Goal: Task Accomplishment & Management: Use online tool/utility

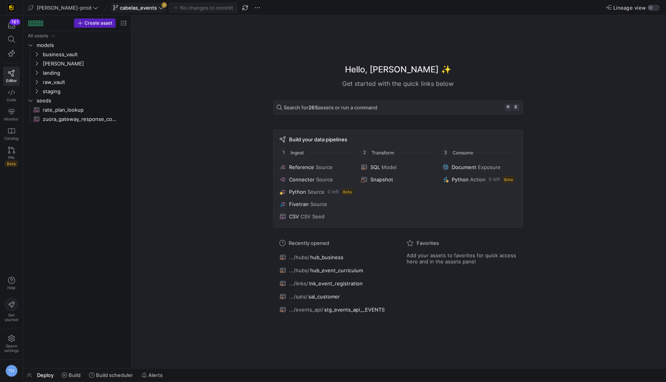
click at [158, 5] on icon at bounding box center [160, 7] width 5 height 5
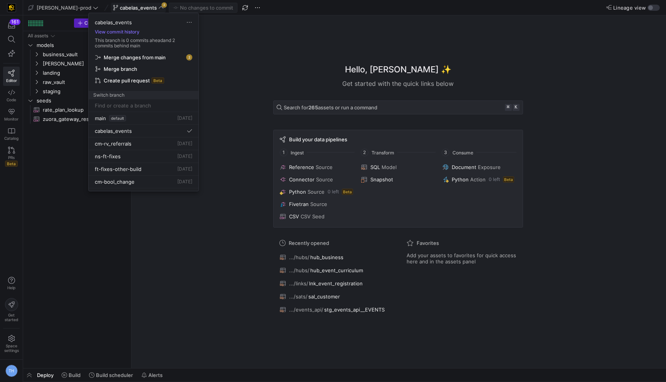
click at [138, 5] on div at bounding box center [333, 191] width 666 height 382
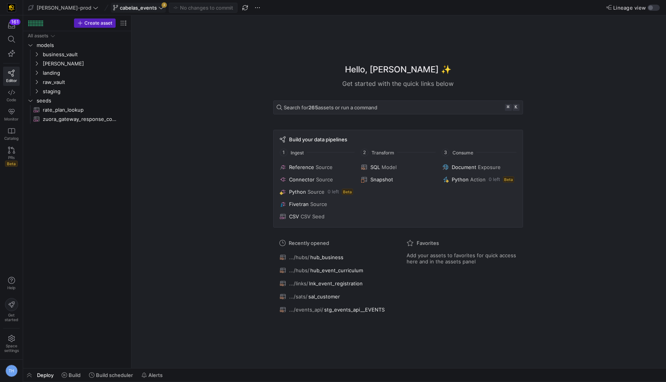
click at [158, 7] on icon at bounding box center [160, 7] width 5 height 5
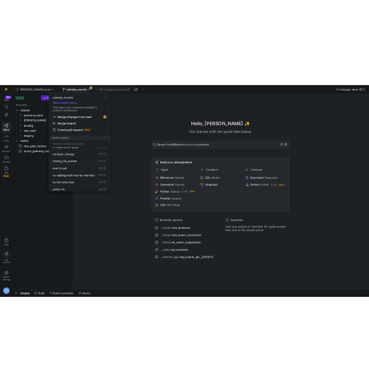
scroll to position [61, 0]
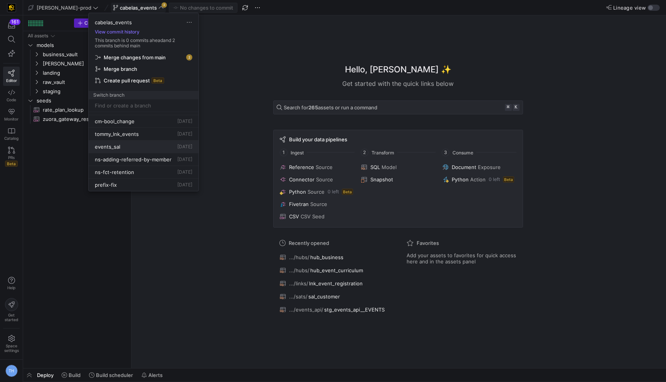
click at [156, 146] on div "events_sal [DATE]" at bounding box center [144, 147] width 98 height 6
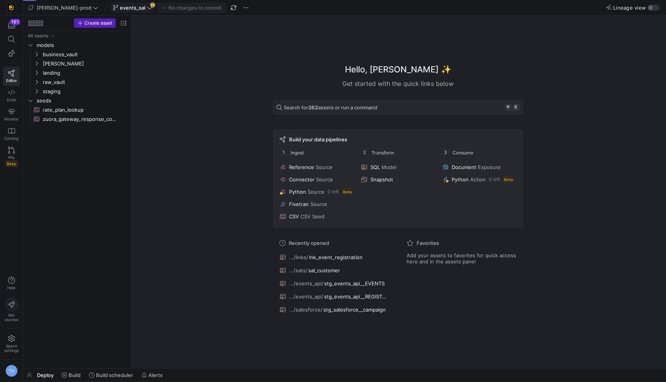
click at [121, 5] on span "events_sal" at bounding box center [132, 8] width 25 height 6
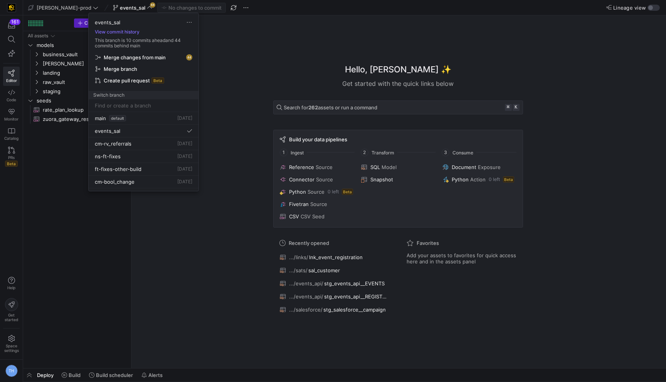
click at [135, 56] on span "Merge changes from main" at bounding box center [135, 57] width 62 height 6
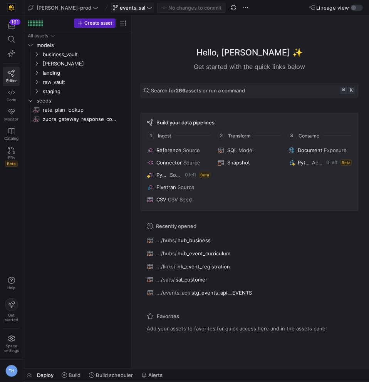
click at [121, 8] on span "events_sal" at bounding box center [132, 8] width 25 height 6
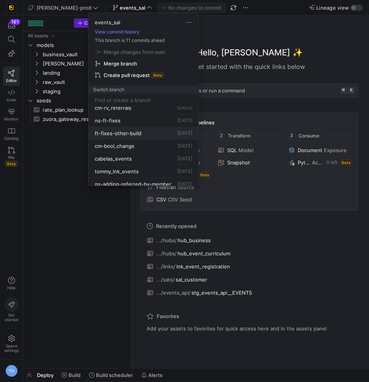
scroll to position [37, 0]
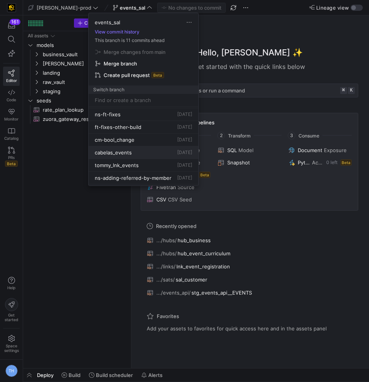
click at [140, 153] on div "cabelas_events [DATE]" at bounding box center [144, 153] width 98 height 6
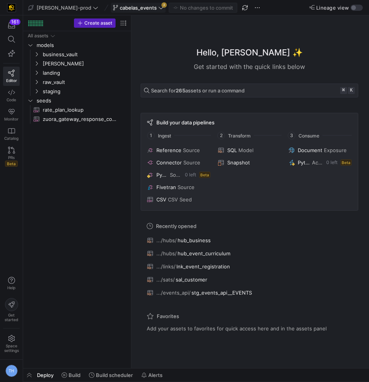
click at [132, 5] on span "cabelas_events" at bounding box center [138, 8] width 37 height 6
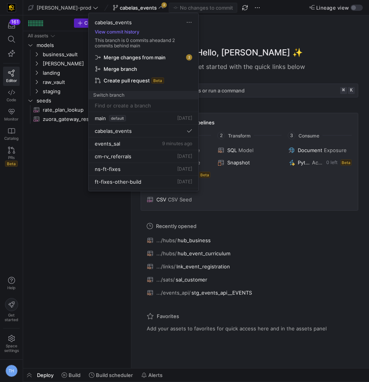
click at [135, 56] on span "Merge changes from main" at bounding box center [135, 57] width 62 height 6
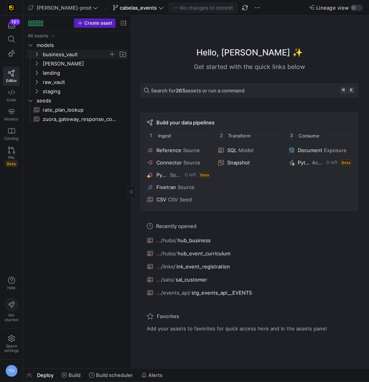
click at [71, 56] on span "business_vault" at bounding box center [76, 54] width 66 height 9
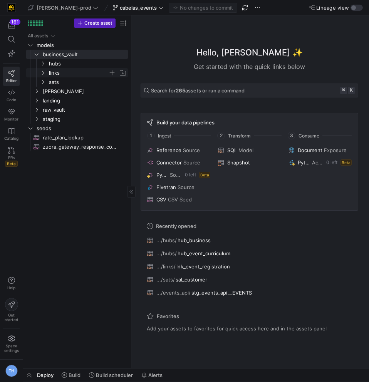
click at [70, 74] on span "links" at bounding box center [78, 73] width 59 height 9
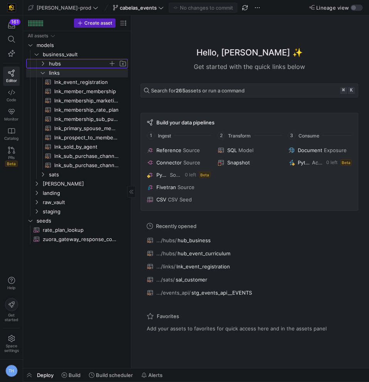
click at [71, 66] on span "hubs" at bounding box center [78, 63] width 59 height 9
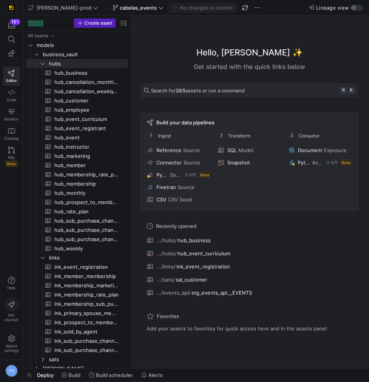
click at [179, 44] on div "Hello, [PERSON_NAME] ✨ Get started with the quick links below Search for 265 as…" at bounding box center [250, 192] width 230 height 304
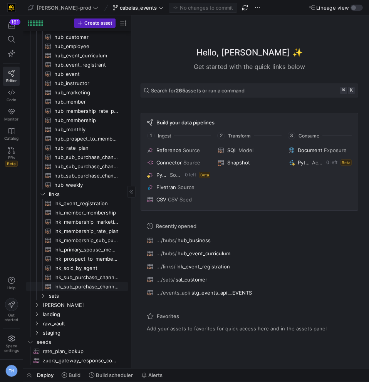
click at [66, 291] on link "lnk_sub_purchase_channel_weekly_forecast​​​​​​​​​​" at bounding box center [77, 286] width 102 height 9
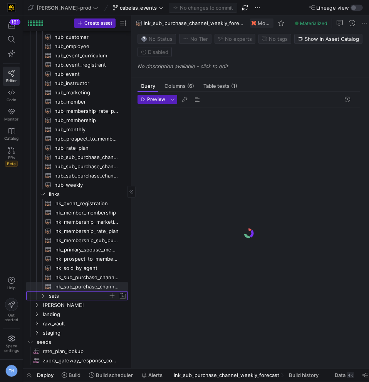
click at [65, 300] on span "sats" at bounding box center [78, 296] width 59 height 9
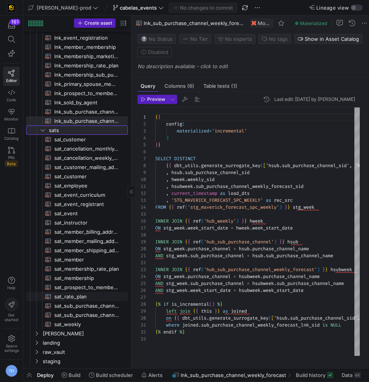
scroll to position [231, 0]
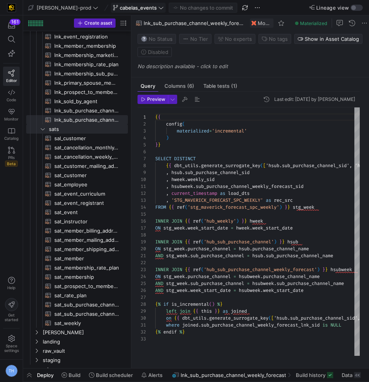
click at [130, 10] on span at bounding box center [138, 7] width 54 height 9
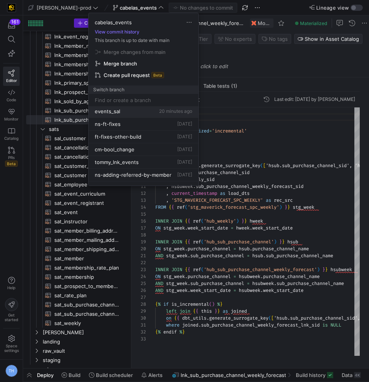
scroll to position [49, 0]
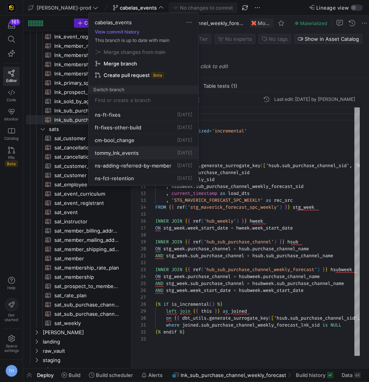
click at [161, 151] on div "tommy_lnk_events [DATE]" at bounding box center [144, 153] width 98 height 6
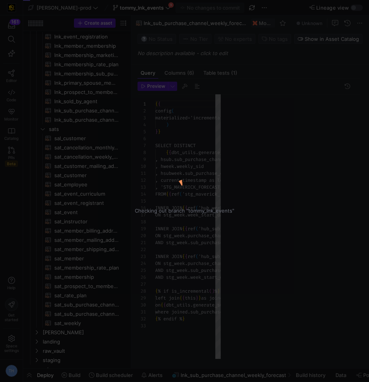
scroll to position [69, 0]
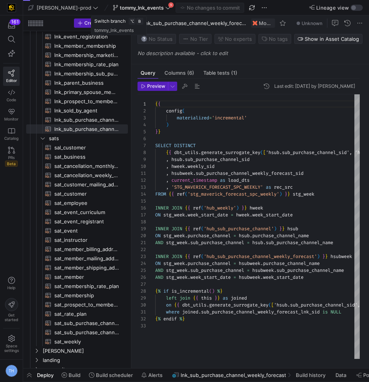
click at [166, 8] on icon at bounding box center [168, 8] width 5 height 2
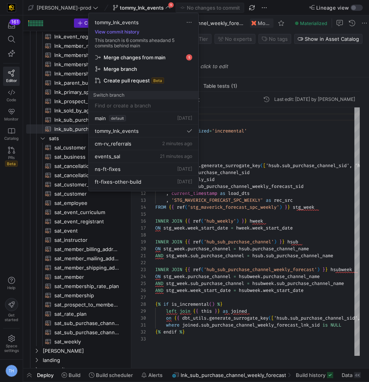
click at [250, 230] on div at bounding box center [184, 191] width 369 height 382
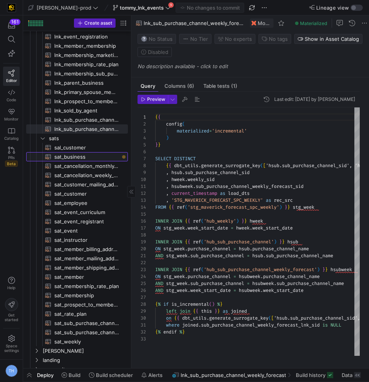
click at [93, 157] on span "sat_business​​​​​​​​​​" at bounding box center [86, 157] width 65 height 9
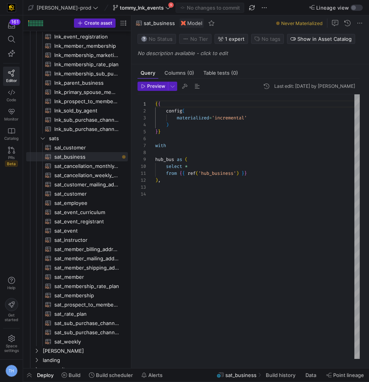
click at [182, 189] on div "{ { config ( materialized = 'incremental' ) } } with hub_bus as ( select * from…" at bounding box center [257, 226] width 205 height 265
click at [186, 184] on div "{ { config ( materialized = 'incremental' ) } } with hub_bus as ( select * from…" at bounding box center [257, 226] width 205 height 265
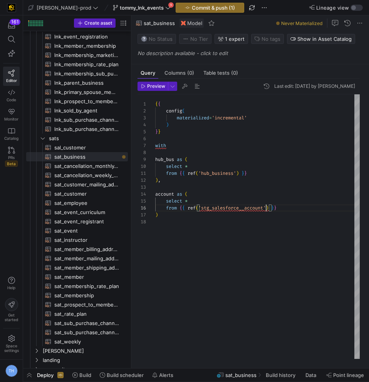
scroll to position [35, 111]
click at [293, 219] on div "{ { config ( materialized = 'incremental' ) } } with hub_bus as ( select * from…" at bounding box center [257, 226] width 205 height 265
click at [211, 217] on div "{ { config ( materialized = 'incremental' ) } } with hub_bus as ( select * from…" at bounding box center [257, 226] width 205 height 265
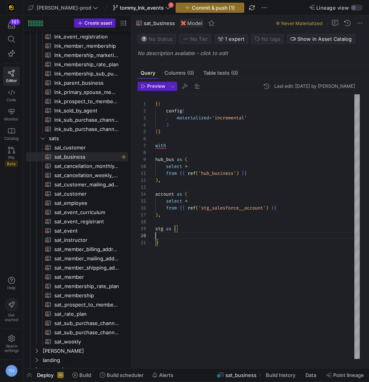
click at [203, 234] on div "{ { config ( materialized = 'incremental' ) } } with hub_bus as ( select * from…" at bounding box center [257, 226] width 205 height 265
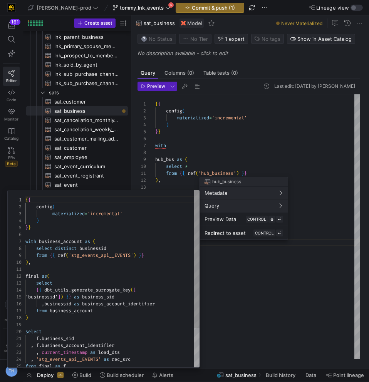
scroll to position [69, 0]
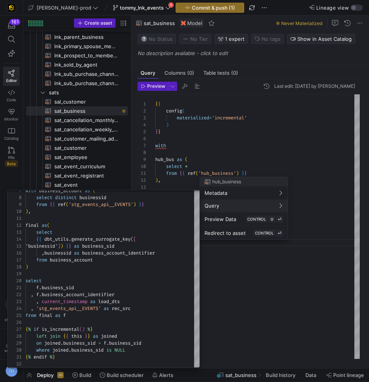
click at [193, 156] on div at bounding box center [184, 191] width 369 height 382
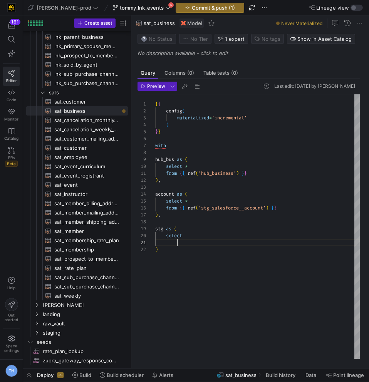
click at [192, 244] on div "{ { config ( materialized = 'incremental' ) } } with hub_bus as ( select * from…" at bounding box center [257, 226] width 205 height 265
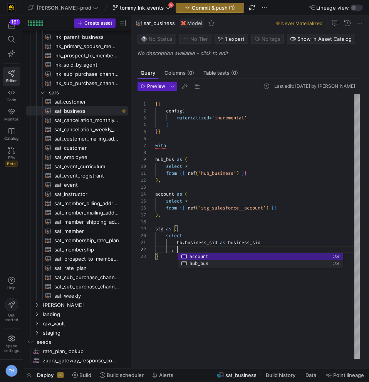
type textarea "[DOMAIN_NAME]_sid as business_sid , )"
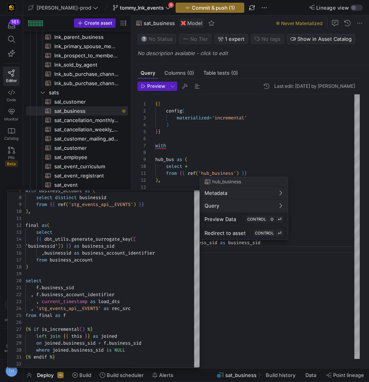
click at [220, 154] on div at bounding box center [184, 191] width 369 height 382
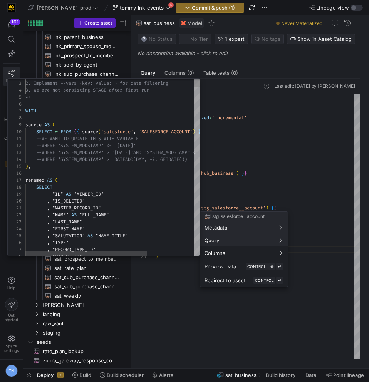
scroll to position [69, 0]
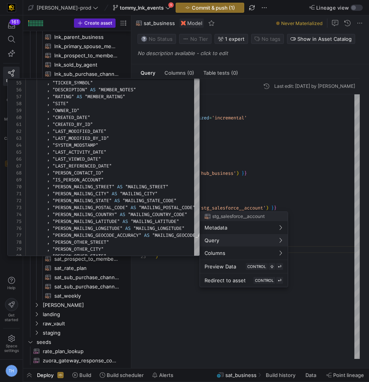
click at [270, 172] on div at bounding box center [184, 191] width 369 height 382
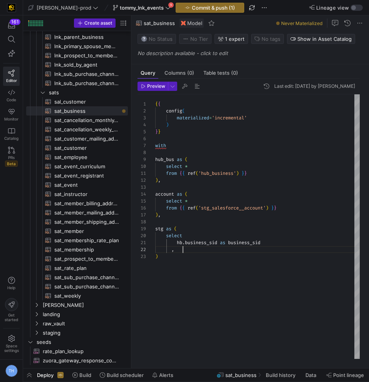
click at [189, 249] on div "{ { config ( materialized = 'incremental' ) } } with hub_bus as ( select * from…" at bounding box center [257, 226] width 205 height 265
click at [212, 263] on div "{ { config ( materialized = 'incremental' ) } } with hub_bus as ( select * from…" at bounding box center [257, 226] width 205 height 265
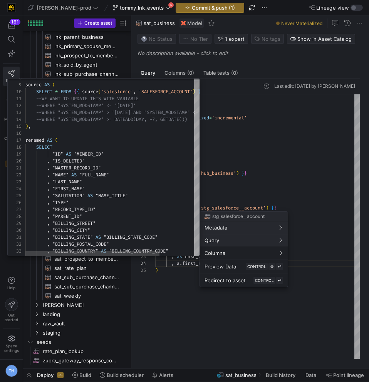
scroll to position [69, 0]
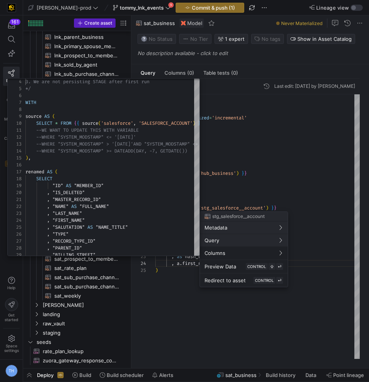
click at [254, 116] on div at bounding box center [184, 191] width 369 height 382
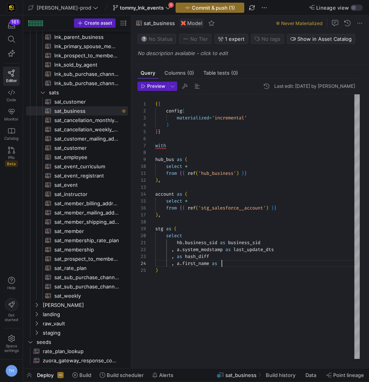
click at [251, 261] on div "{ { config ( materialized = 'incremental' ) } } with hub_bus as ( select * from…" at bounding box center [257, 226] width 205 height 265
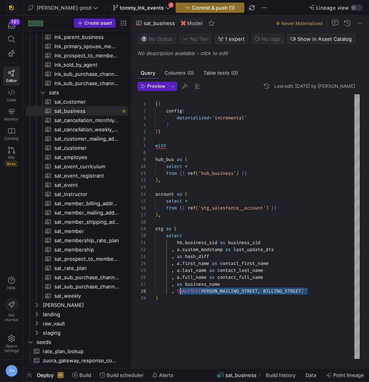
scroll to position [49, 22]
drag, startPoint x: 321, startPoint y: 289, endPoint x: 178, endPoint y: 291, distance: 143.0
click at [178, 291] on div "{ { config ( materialized = 'incremental' ) } } with hub_bus as ( select * from…" at bounding box center [257, 226] width 205 height 265
click at [313, 287] on div "{ { config ( materialized = 'incremental' ) } } with hub_bus as ( select * from…" at bounding box center [257, 226] width 205 height 265
drag, startPoint x: 313, startPoint y: 289, endPoint x: 179, endPoint y: 289, distance: 133.8
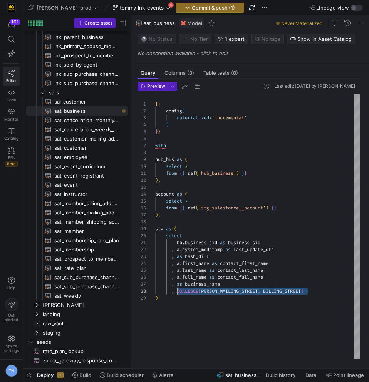
click at [179, 289] on div ", COALESCE ( PERSON_MAILING_STREET , BILLING_STREET )" at bounding box center [257, 291] width 205 height 7
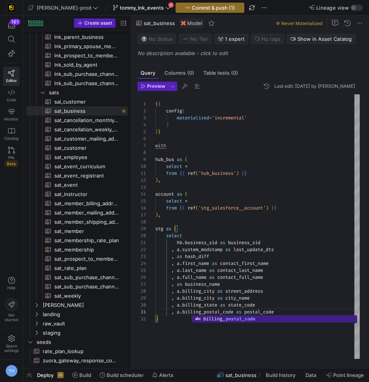
scroll to position [56, 97]
click at [267, 300] on div "{ { config ( materialized = 'incremental' ) } } with hub_bus as ( select * from…" at bounding box center [257, 226] width 205 height 265
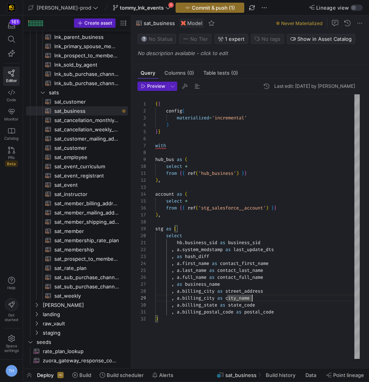
click at [288, 310] on div "{ { config ( materialized = 'incremental' ) } } with hub_bus as ( select * from…" at bounding box center [257, 226] width 205 height 265
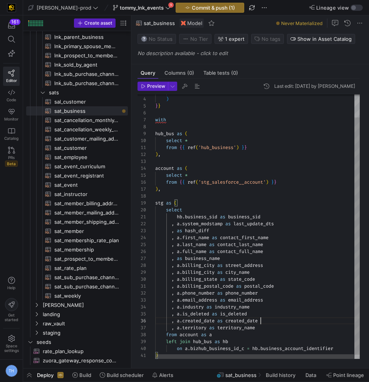
scroll to position [35, 106]
click at [286, 318] on div "materialized = 'incremental' ) } } with hub_bus as ( select * from { { ref ( 'h…" at bounding box center [257, 216] width 205 height 295
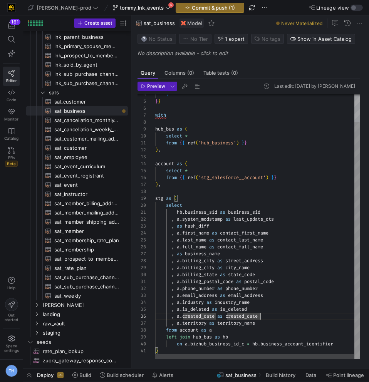
scroll to position [0, 2]
click at [172, 351] on div ") } } with hub_bus as ( select * from { { ref ( 'hub_business' ) } } ) , accoun…" at bounding box center [257, 211] width 205 height 295
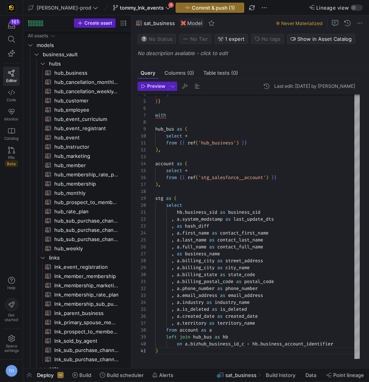
scroll to position [0, 0]
click at [82, 70] on span "hub_business​​​​​​​​​​" at bounding box center [86, 73] width 65 height 9
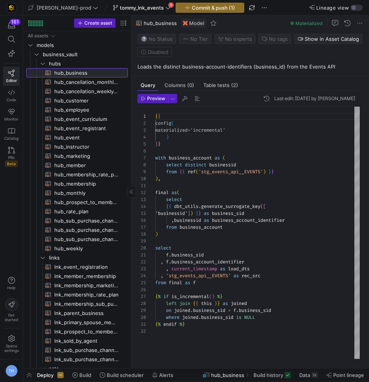
click at [82, 71] on span "hub_business​​​​​​​​​​" at bounding box center [86, 73] width 65 height 9
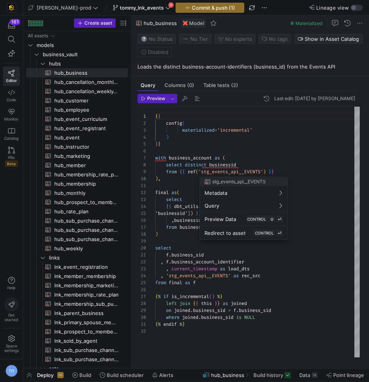
click at [307, 189] on div at bounding box center [184, 191] width 369 height 382
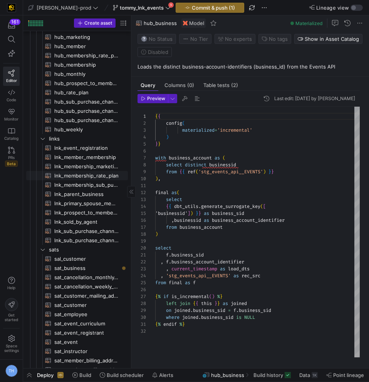
scroll to position [142, 0]
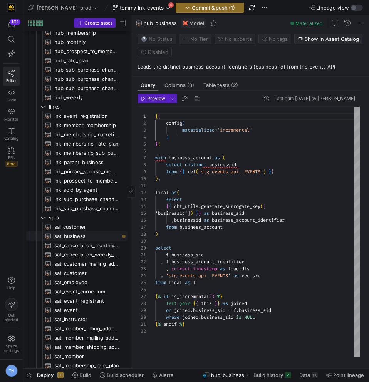
click at [93, 239] on span "sat_business​​​​​​​​​​" at bounding box center [86, 236] width 65 height 9
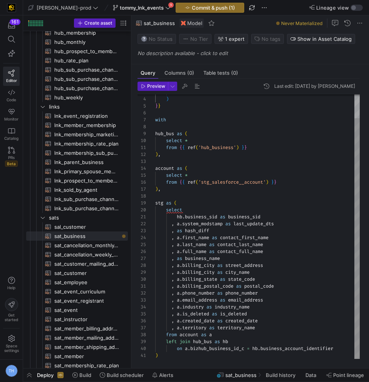
click at [210, 189] on div ") } } with hub_bus as ( select * from { { ref ( 'hub_business' ) } } ) , accoun…" at bounding box center [257, 214] width 205 height 291
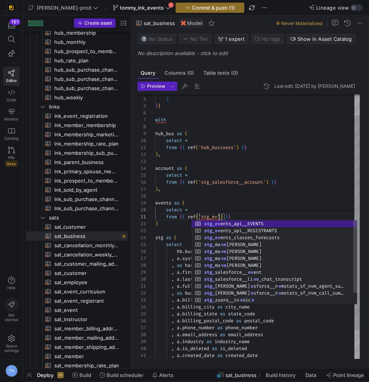
scroll to position [0, 108]
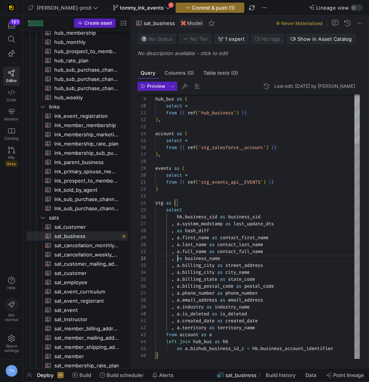
click at [178, 259] on div "hub_bus as ( select * from { { ref ( 'hub_business' ) } } ) , account as ( sele…" at bounding box center [257, 196] width 205 height 325
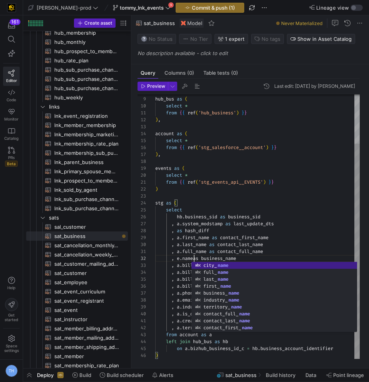
scroll to position [7, 42]
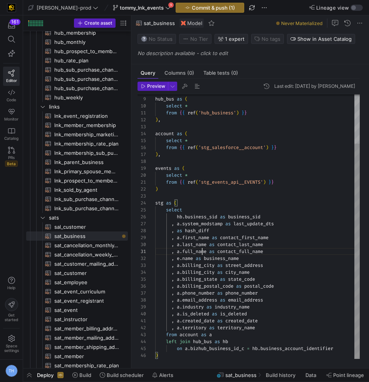
click at [203, 253] on div "hub_bus as ( select * from { { ref ( 'hub_business' ) } } ) , account as ( sele…" at bounding box center [257, 196] width 205 height 325
click at [345, 349] on div "hub_bus as ( select * from { { ref ( 'hub_business' ) } } ) , account as ( sele…" at bounding box center [257, 196] width 205 height 325
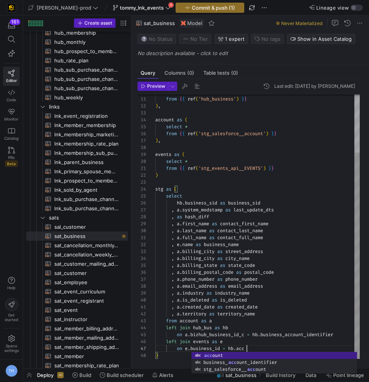
scroll to position [42, 92]
type textarea ", a.created_date as created_date , a.territory as territory_name from account a…"
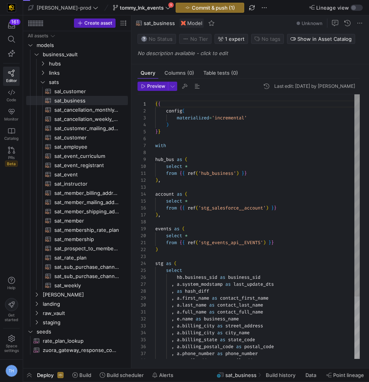
scroll to position [69, 0]
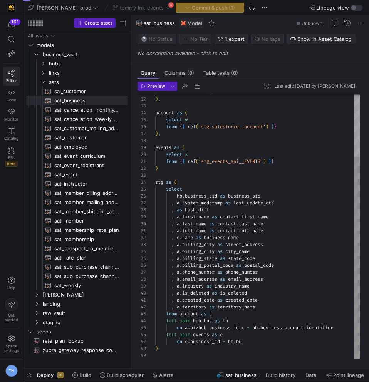
click at [262, 342] on div "from { { ref ( 'hub_business' ) } } ) , account as ( select * from { { ref ( 's…" at bounding box center [257, 186] width 205 height 346
click at [221, 343] on div "from { { ref ( 'hub_business' ) } } ) , account as ( select * from { { ref ( 's…" at bounding box center [257, 186] width 205 height 346
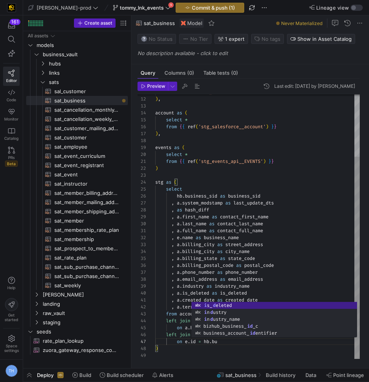
scroll to position [42, 64]
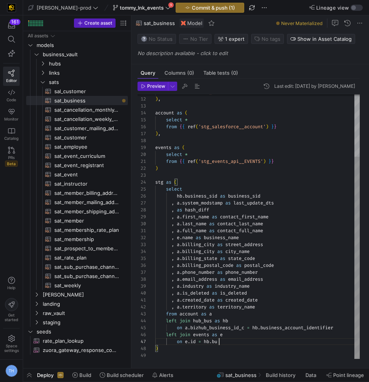
click at [256, 345] on div "from { { ref ( 'hub_business' ) } } ) , account as ( select * from { { ref ( 's…" at bounding box center [257, 186] width 205 height 346
click at [259, 341] on div "from { { ref ( 'hub_business' ) } } ) , account as ( select * from { { ref ( 's…" at bounding box center [257, 186] width 205 height 346
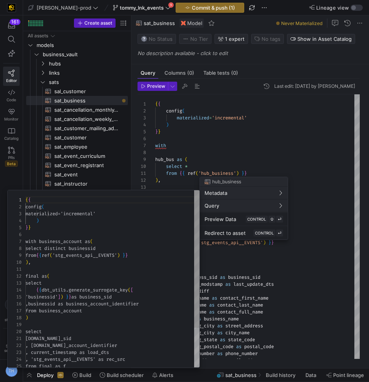
scroll to position [69, 0]
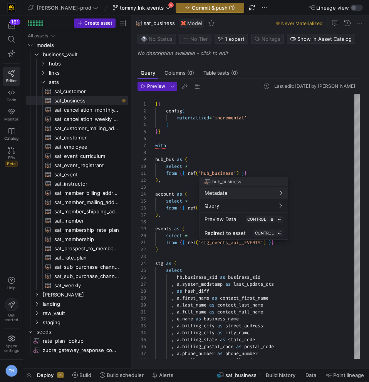
click at [261, 310] on div at bounding box center [184, 191] width 369 height 382
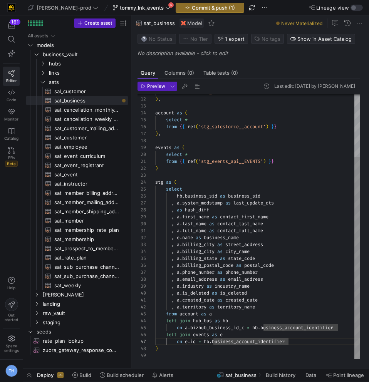
click at [192, 343] on div "from { { ref ( 'hub_business' ) } } ) , account as ( select * from { { ref ( 's…" at bounding box center [257, 186] width 205 height 346
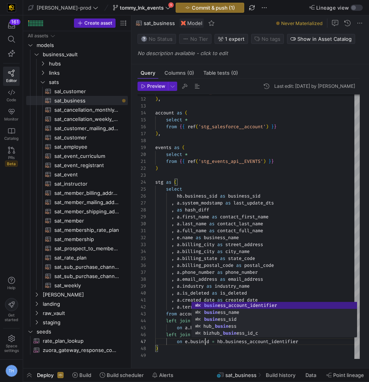
scroll to position [42, 53]
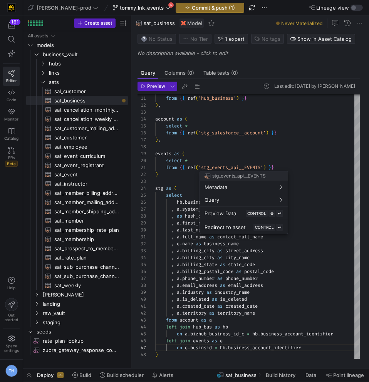
click at [332, 241] on div at bounding box center [184, 191] width 369 height 382
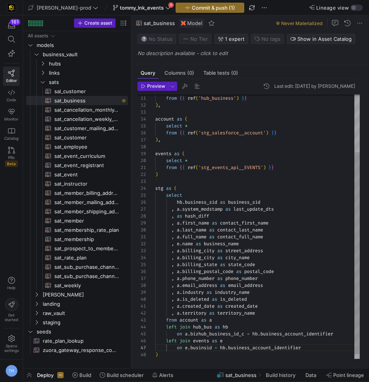
click at [207, 348] on div "from { { ref ( 'hub_business' ) } } ) , account as ( select * from { { ref ( 's…" at bounding box center [257, 192] width 205 height 346
click at [267, 264] on div "from { { ref ( 'hub_business' ) } } ) , account as ( select * from { { ref ( 's…" at bounding box center [257, 192] width 205 height 346
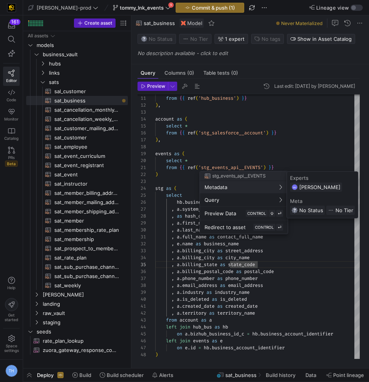
click at [214, 132] on div at bounding box center [184, 191] width 369 height 382
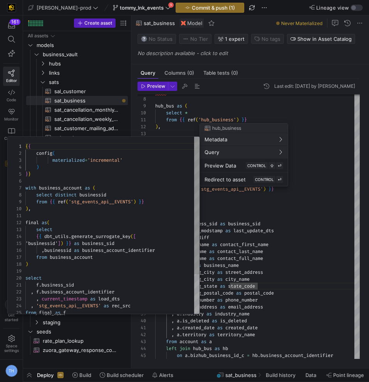
scroll to position [69, 0]
click at [369, 260] on div at bounding box center [184, 191] width 369 height 382
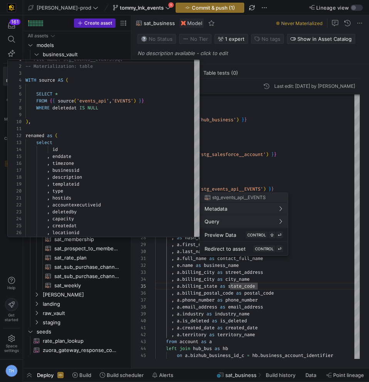
click at [281, 155] on div at bounding box center [184, 191] width 369 height 382
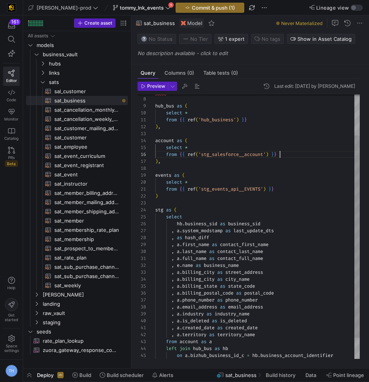
click at [281, 155] on div "from { { ref ( 'hub_business' ) } } ) , account as ( select * from { { ref ( 's…" at bounding box center [257, 214] width 205 height 346
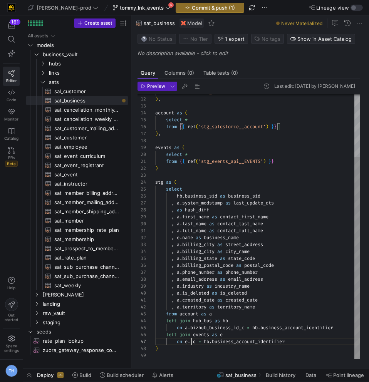
click at [192, 343] on div "from { { ref ( 'hub_business' ) } } ) , account as ( select * from { { ref ( 's…" at bounding box center [257, 186] width 205 height 346
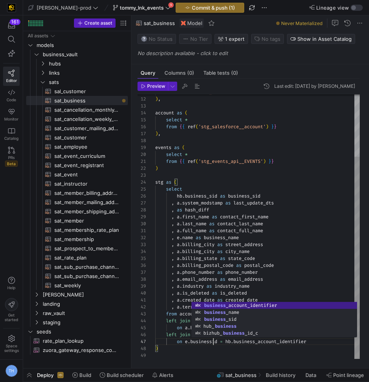
scroll to position [56, 0]
click at [250, 358] on div "from { { ref ( 'hub_business' ) } } ) , account as ( select * from { { ref ( 's…" at bounding box center [257, 186] width 205 height 346
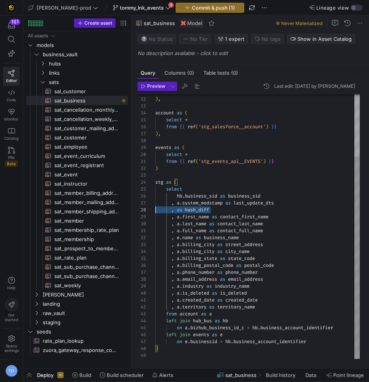
scroll to position [49, 0]
drag, startPoint x: 219, startPoint y: 208, endPoint x: 143, endPoint y: 208, distance: 75.6
click at [155, 208] on div "from { { ref ( 'hub_business' ) } } ) , account as ( select * from { { ref ( 's…" at bounding box center [257, 186] width 205 height 346
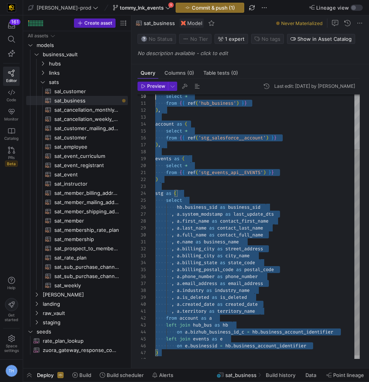
scroll to position [0, 0]
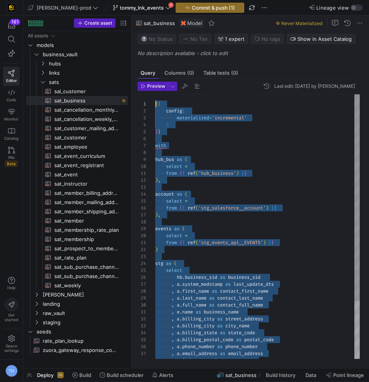
drag, startPoint x: 186, startPoint y: 351, endPoint x: 85, endPoint y: -34, distance: 397.4
type textarea "{{ config( materialized='incremental' ) }} with hub_bus as ( select * … , a.ter…"
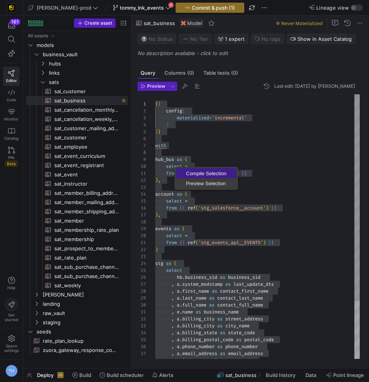
click at [187, 172] on span "Compile Selection" at bounding box center [206, 173] width 61 height 5
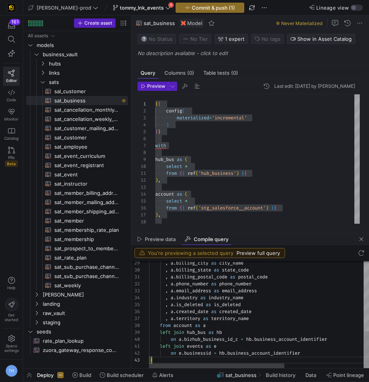
scroll to position [42, 0]
type textarea "with hub_bus as ( select * from "Y42_EDW_DV"."Y42_EDW_DV_PROD_F73CAE41109B4CDD8…"
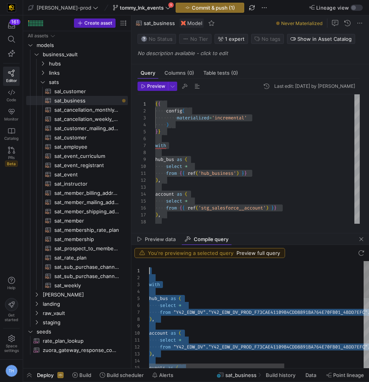
scroll to position [0, 0]
drag, startPoint x: 187, startPoint y: 360, endPoint x: 118, endPoint y: 189, distance: 184.4
click at [185, 145] on div "from { { ref ( 'hub_business' ) } } ) , account as ( select * from { { ref ( 's…" at bounding box center [257, 263] width 205 height 339
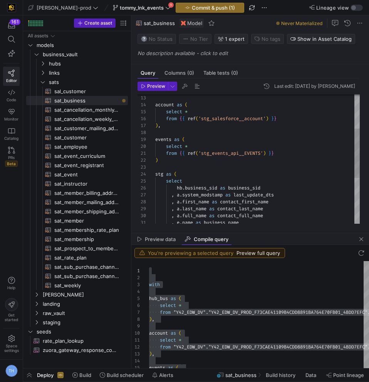
click at [163, 160] on div "account as ( select * from { { ref ( 'stg_salesforce__account' ) } } ) , events…" at bounding box center [257, 174] width 205 height 339
type textarea "from {{ ref('stg_events_api__EVENTS') }} ), stg as ( select hb.business_sid as …"
click at [176, 4] on span "button" at bounding box center [210, 7] width 68 height 9
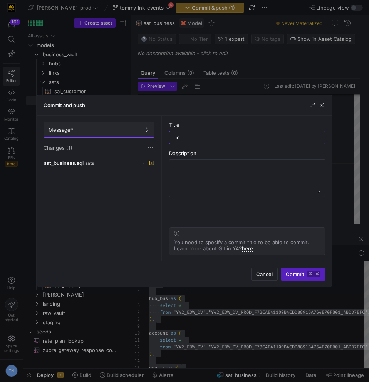
type input "i"
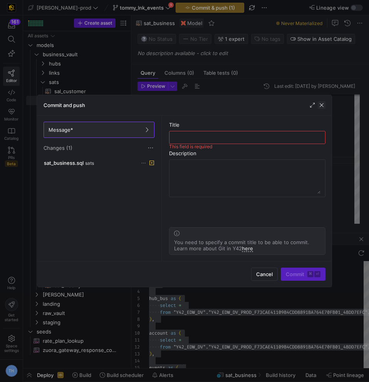
click at [321, 103] on span "button" at bounding box center [322, 105] width 8 height 8
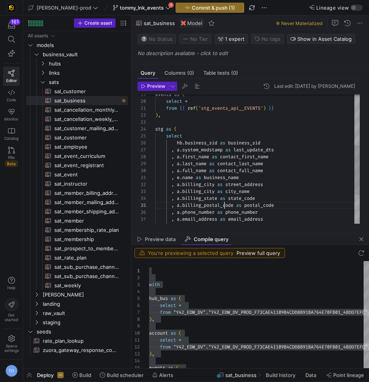
scroll to position [28, 69]
click at [224, 202] on div "events as ( select * from { { ref ( 'stg_events_api__EVENTS' ) } } ) , stg as (…" at bounding box center [257, 129] width 205 height 339
click at [216, 186] on div "events as ( select * from { { ref ( 'stg_events_api__EVENTS' ) } } ) , stg as (…" at bounding box center [257, 129] width 205 height 339
click at [224, 194] on div "events as ( select * from { { ref ( 'stg_events_api__EVENTS' ) } } ) , stg as (…" at bounding box center [257, 129] width 205 height 339
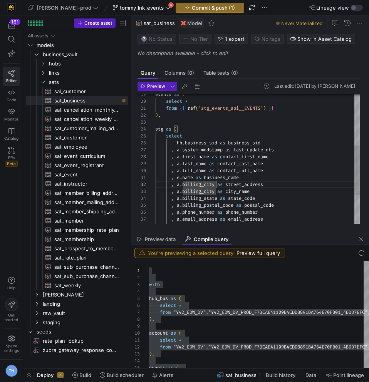
scroll to position [14, 69]
click at [215, 185] on div "events as ( select * from { { ref ( 'stg_events_api__EVENTS' ) } } ) , stg as (…" at bounding box center [257, 129] width 205 height 339
click at [237, 161] on div "events as ( select * from { { ref ( 'stg_events_api__EVENTS' ) } } ) , stg as (…" at bounding box center [257, 129] width 205 height 339
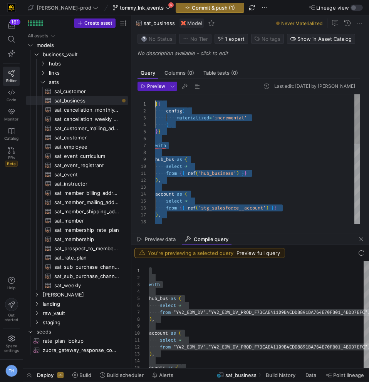
scroll to position [0, 0]
drag, startPoint x: 165, startPoint y: 214, endPoint x: 127, endPoint y: 40, distance: 177.9
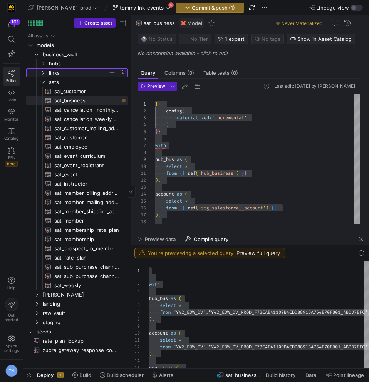
click at [61, 74] on span "links" at bounding box center [78, 73] width 59 height 9
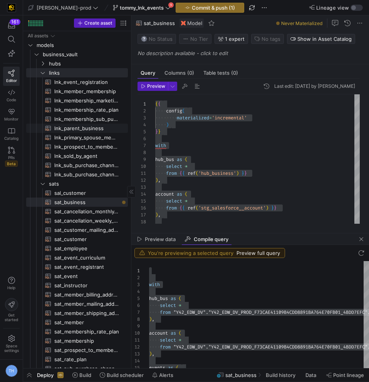
click at [92, 126] on span "lnk_parent_business​​​​​​​​​​" at bounding box center [86, 128] width 65 height 9
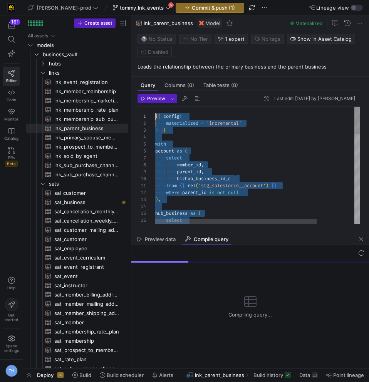
drag, startPoint x: 203, startPoint y: 208, endPoint x: 82, endPoint y: 11, distance: 231.3
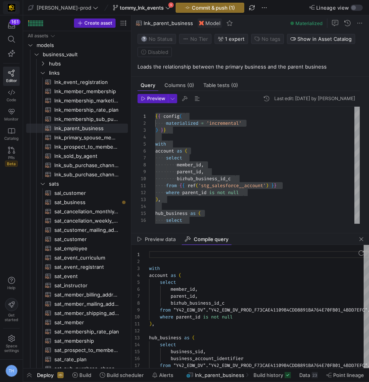
scroll to position [69, 0]
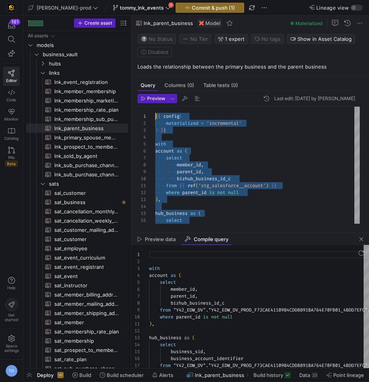
click at [238, 166] on div "select bizhub_business_id_c from { { ref ( 'stg_salesforce__account' ) } } wher…" at bounding box center [281, 355] width 252 height 496
type textarea "{{ config( materialized = 'incremental' ) }} with account as ( select member_id…"
click at [238, 166] on div "select bizhub_business_id_c from { { ref ( 'stg_salesforce__account' ) } } wher…" at bounding box center [281, 355] width 252 height 496
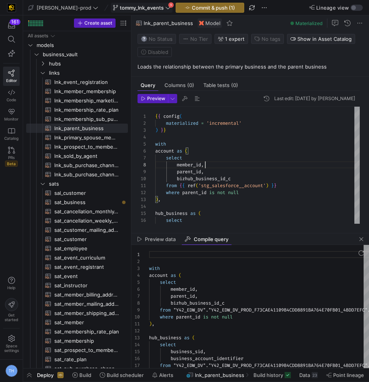
click at [141, 5] on span "tommy_lnk_events" at bounding box center [142, 8] width 58 height 6
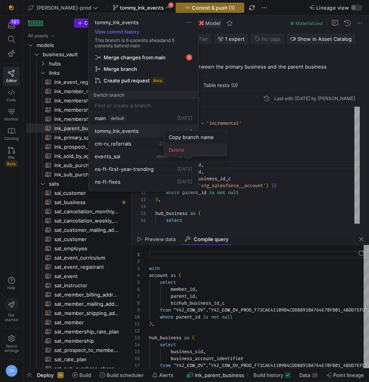
click at [173, 148] on span "Delete" at bounding box center [196, 150] width 54 height 6
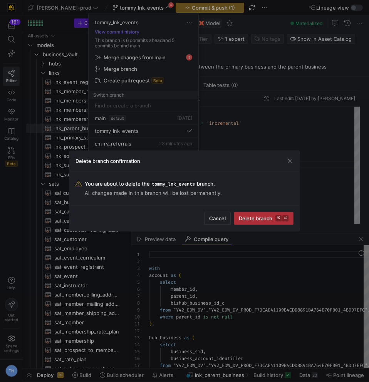
click at [289, 214] on span "submit" at bounding box center [263, 218] width 59 height 12
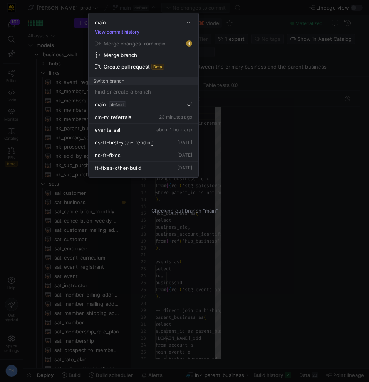
scroll to position [69, 0]
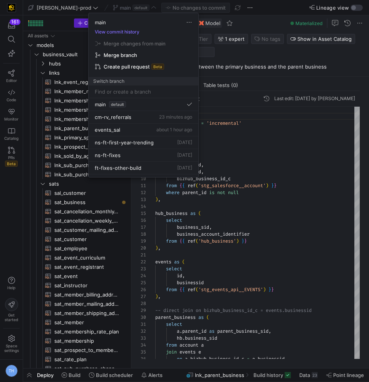
click at [257, 154] on div at bounding box center [184, 191] width 369 height 382
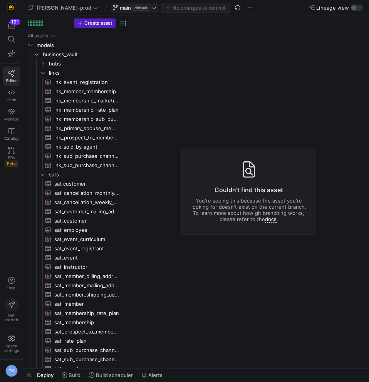
click at [151, 7] on icon at bounding box center [153, 7] width 5 height 5
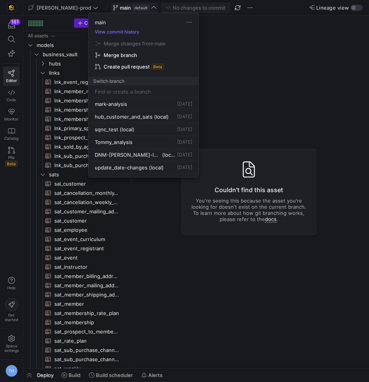
scroll to position [0, 0]
click at [141, 90] on input at bounding box center [144, 92] width 98 height 6
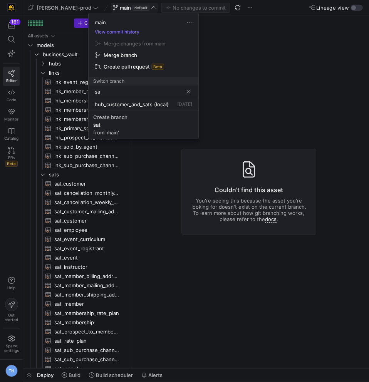
type input "s"
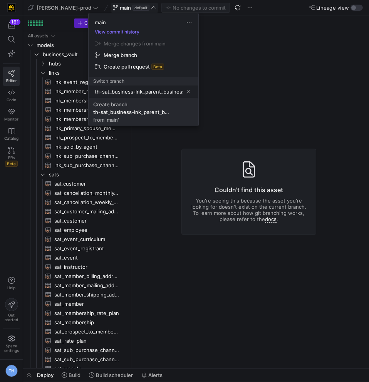
type input "th-sat_business-lnk_parent_business"
click at [136, 114] on div "th-sat_business-lnk_parent_business" at bounding box center [131, 112] width 77 height 6
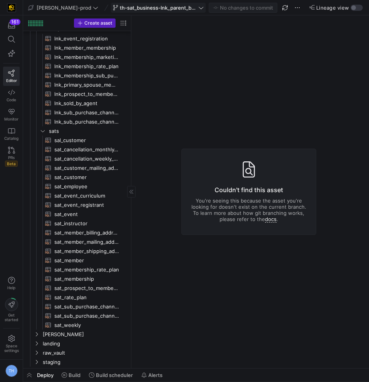
scroll to position [66, 0]
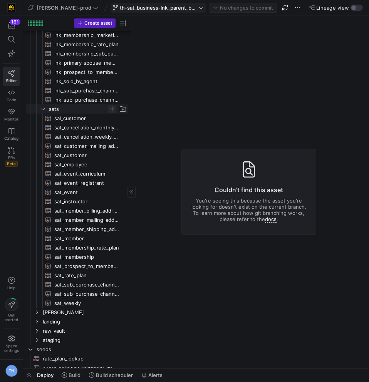
click at [112, 107] on span "Press SPACE to select this row." at bounding box center [112, 109] width 8 height 8
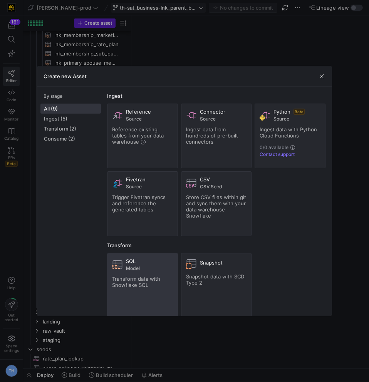
click at [136, 266] on span "Model" at bounding box center [149, 268] width 47 height 5
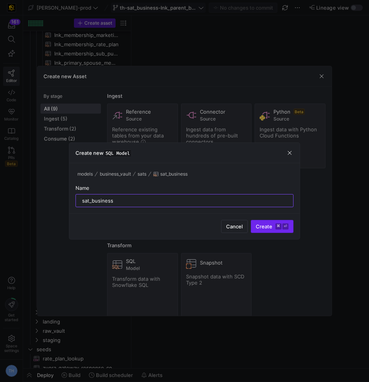
type input "sat_business"
click at [283, 231] on span "submit" at bounding box center [272, 226] width 42 height 12
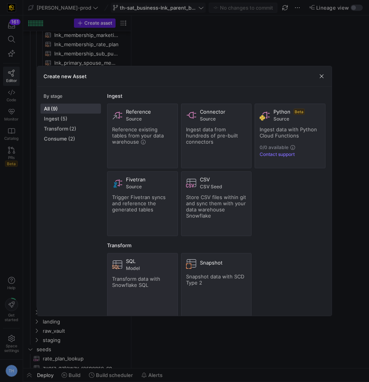
scroll to position [2, 0]
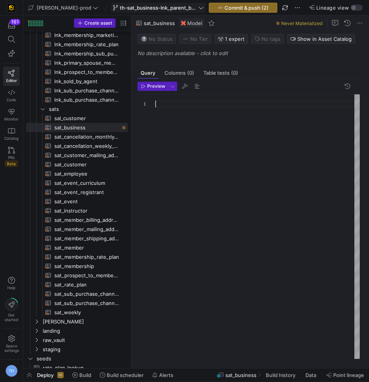
click at [196, 106] on div at bounding box center [257, 226] width 205 height 265
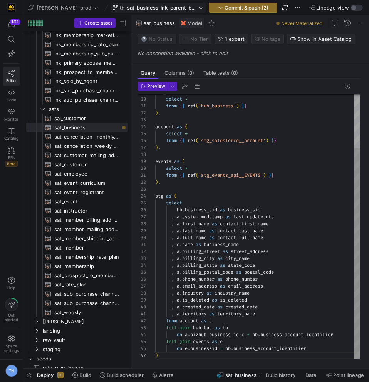
scroll to position [42, 3]
click at [224, 256] on div "hub_bus as ( select * from { { ref ( 'hub_business' ) } } ) , account as ( sele…" at bounding box center [257, 193] width 205 height 332
click at [211, 264] on div "hub_bus as ( select * from { { ref ( 'hub_business' ) } } ) , account as ( sele…" at bounding box center [257, 193] width 205 height 332
click at [256, 256] on div "hub_bus as ( select * from { { ref ( 'hub_business' ) } } ) , account as ( sele…" at bounding box center [257, 193] width 205 height 332
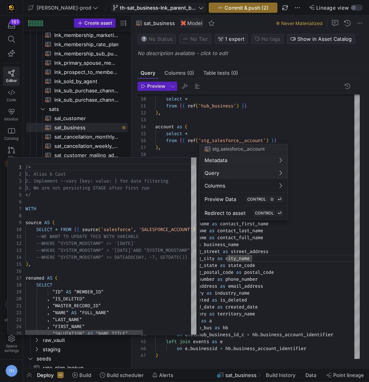
scroll to position [69, 0]
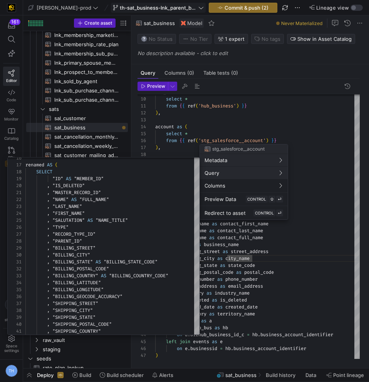
click at [281, 288] on div at bounding box center [184, 191] width 369 height 382
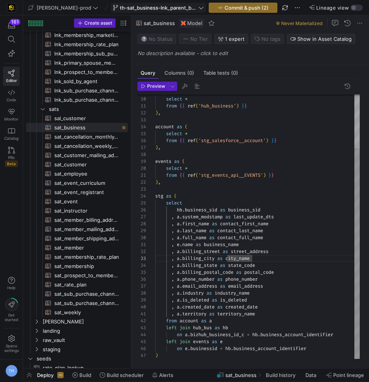
click at [263, 288] on div "hub_bus as ( select * from { { ref ( 'hub_business' ) } } ) , account as ( sele…" at bounding box center [257, 193] width 205 height 332
click at [220, 266] on div "hub_bus as ( select * from { { ref ( 'hub_business' ) } } ) , account as ( sele…" at bounding box center [257, 193] width 205 height 332
click at [291, 244] on div "hub_bus as ( select * from { { ref ( 'hub_business' ) } } ) , account as ( sele…" at bounding box center [257, 193] width 205 height 332
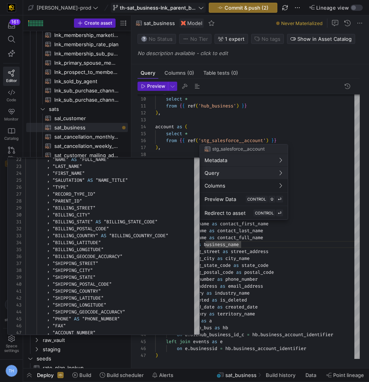
click at [231, 255] on div at bounding box center [184, 191] width 369 height 382
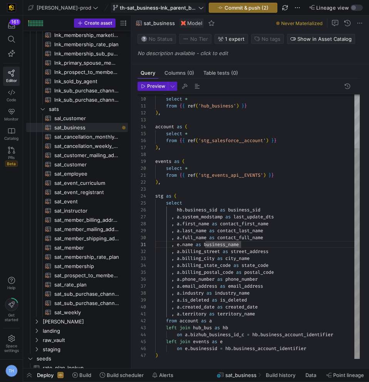
click at [163, 357] on div "hub_bus as ( select * from { { ref ( 'hub_business' ) } } ) , account as ( sele…" at bounding box center [257, 193] width 205 height 332
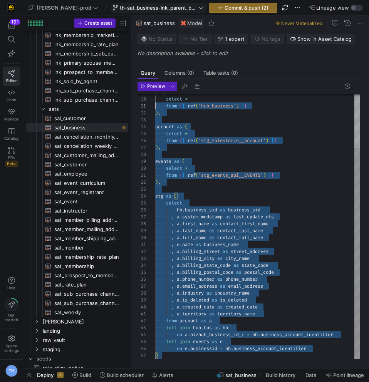
scroll to position [0, 0]
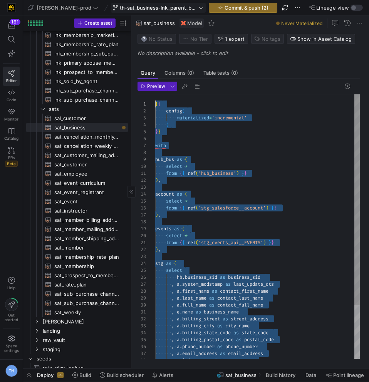
drag, startPoint x: 163, startPoint y: 357, endPoint x: 96, endPoint y: 42, distance: 322.1
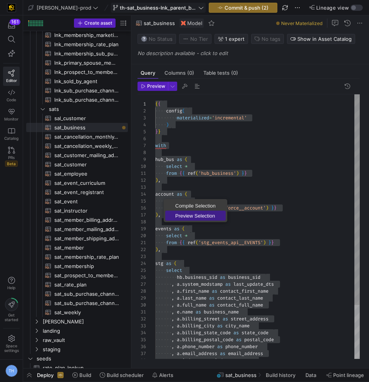
click at [192, 214] on span "Preview Selection" at bounding box center [195, 216] width 61 height 5
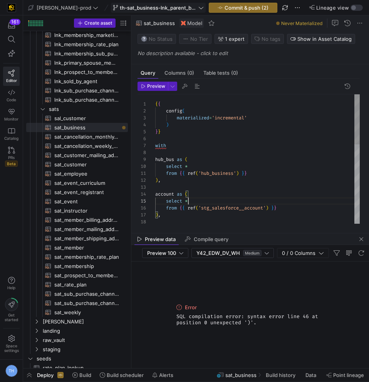
scroll to position [28, 33]
click at [245, 200] on div "hub_bus as ( select * from { { ref ( 'hub_business' ) } } ) , account as ( sele…" at bounding box center [257, 260] width 205 height 332
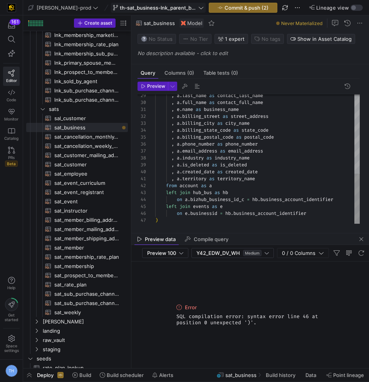
scroll to position [42, 3]
click at [286, 220] on div ", a . last_name as contact_last_name , a . full_name as contact_full_name , e .…" at bounding box center [257, 58] width 205 height 332
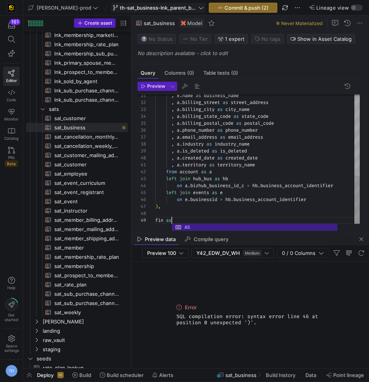
scroll to position [56, 19]
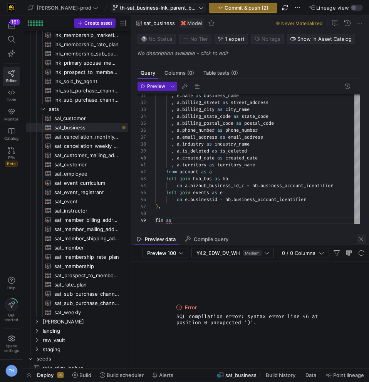
click at [361, 236] on span "button" at bounding box center [361, 239] width 9 height 9
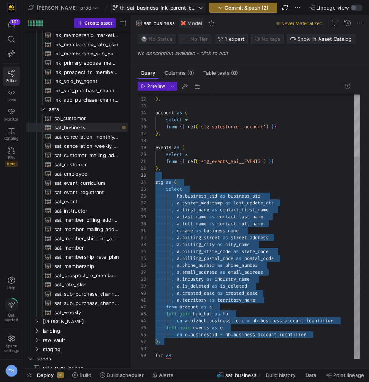
scroll to position [21, 0]
drag, startPoint x: 195, startPoint y: 341, endPoint x: 125, endPoint y: 182, distance: 174.0
click at [155, 182] on div ", e . name as business_name , a . billing_street as street_address , a . billin…" at bounding box center [257, 186] width 205 height 346
click at [239, 208] on div ", e . name as business_name , a . billing_street as street_address , a . billin…" at bounding box center [257, 186] width 205 height 346
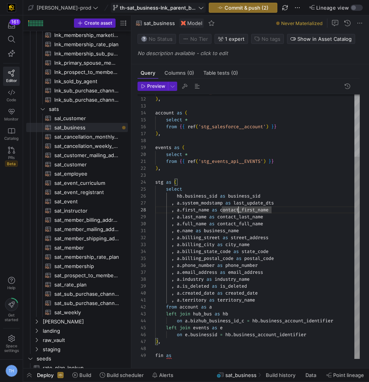
click at [206, 283] on div ", e . name as business_name , a . billing_street as street_address , a . billin…" at bounding box center [257, 186] width 205 height 346
drag, startPoint x: 190, startPoint y: 360, endPoint x: 184, endPoint y: 207, distance: 153.1
click at [184, 207] on div "Preview 31 32 33 34 35 36 37 38 39 11 12 13 14 15 16 17 18 19 20 21 22 23 24 25…" at bounding box center [248, 221] width 235 height 284
click at [184, 207] on div ", e . name as business_name , a . billing_street as street_address , a . billin…" at bounding box center [257, 186] width 205 height 346
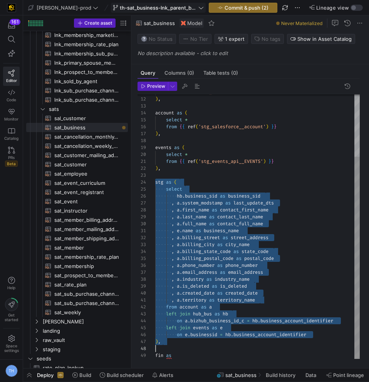
scroll to position [21, 19]
drag, startPoint x: 156, startPoint y: 182, endPoint x: 208, endPoint y: 363, distance: 188.6
click at [208, 359] on div ", e . name as business_name , a . billing_street as street_address , a . billin…" at bounding box center [257, 186] width 205 height 346
click at [84, 165] on span "sat_customer​​​​​​​​​​" at bounding box center [86, 164] width 65 height 9
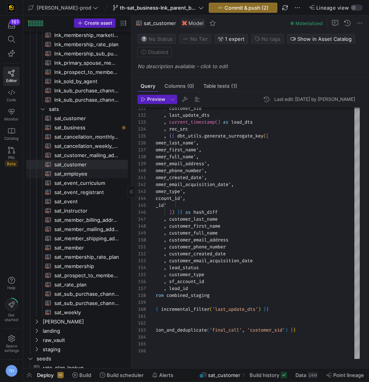
click at [74, 172] on span "sat_employee​​​​​​​​​​" at bounding box center [86, 174] width 65 height 9
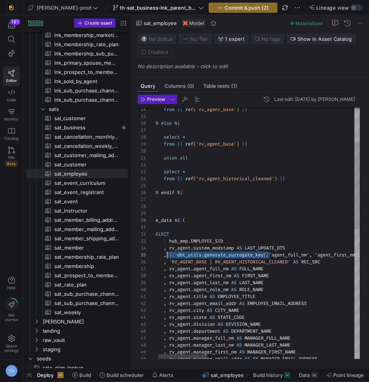
scroll to position [28, 28]
drag, startPoint x: 269, startPoint y: 254, endPoint x: 170, endPoint y: 256, distance: 99.5
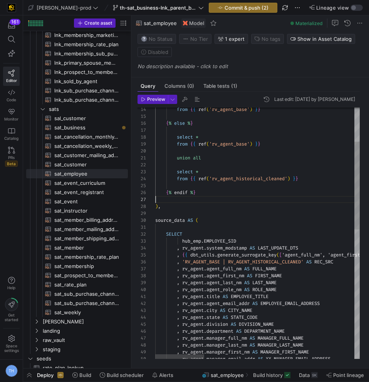
click at [94, 125] on span "sat_business​​​​​​​​​​" at bounding box center [86, 127] width 65 height 9
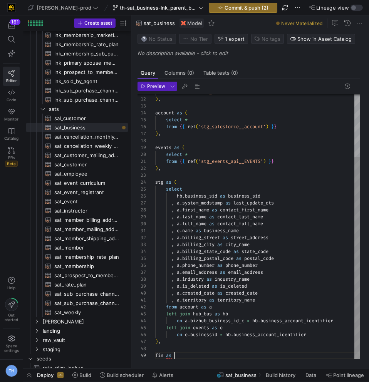
scroll to position [56, 19]
click at [192, 354] on div "account as ( select * from { { ref ( 'stg_salesforce__account' ) } } ) , events…" at bounding box center [257, 186] width 205 height 346
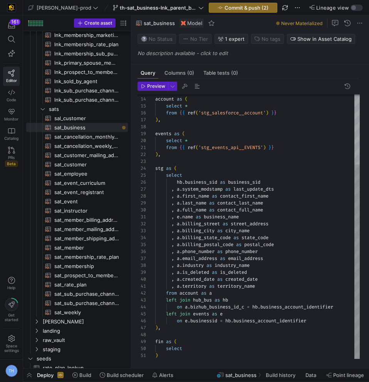
scroll to position [0, 0]
click at [205, 351] on div "account as ( select * from { { ref ( 'stg_salesforce__account' ) } } ) , events…" at bounding box center [257, 179] width 205 height 360
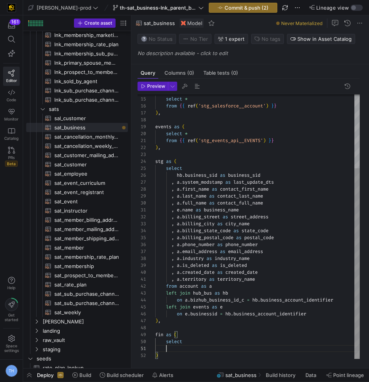
click at [193, 343] on div "account as ( select * from { { ref ( 'stg_salesforce__account' ) } } ) , events…" at bounding box center [257, 175] width 205 height 367
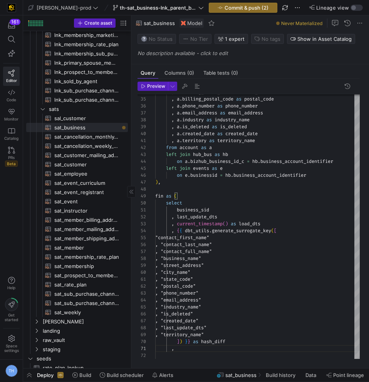
scroll to position [21, 61]
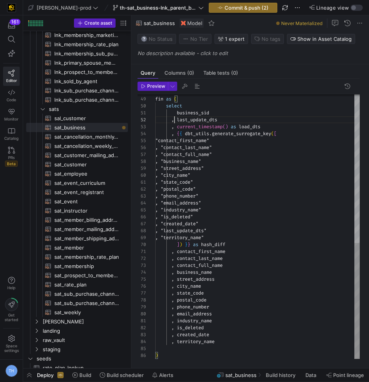
click at [173, 122] on div "fin as ( select business_sid , last_update_dts , current_timestamp ( ) as load_…" at bounding box center [257, 57] width 205 height 603
click at [229, 347] on div "fin as ( select business_sid , last_update_dts , current_timestamp ( ) as load_…" at bounding box center [257, 57] width 205 height 603
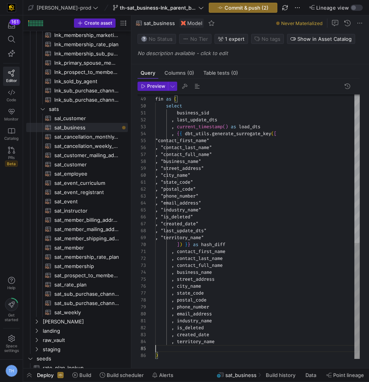
scroll to position [28, 0]
click at [227, 343] on div "fin as ( select business_sid , last_update_dts , current_timestamp ( ) as load_…" at bounding box center [257, 57] width 205 height 603
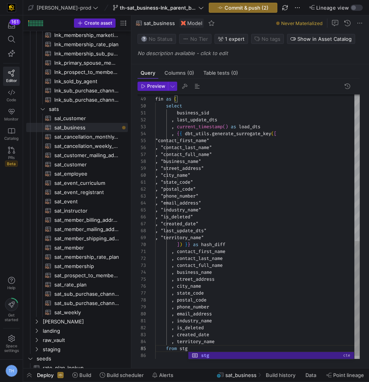
click at [251, 276] on div "fin as ( select business_sid , last_update_dts , current_timestamp ( ) as load_…" at bounding box center [257, 61] width 205 height 610
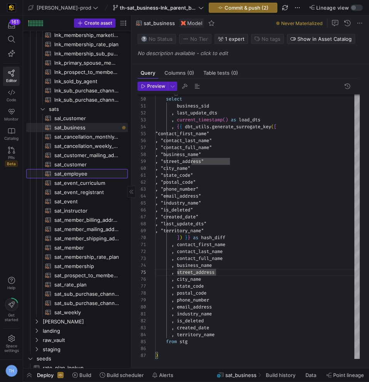
click at [90, 175] on span "sat_employee​​​​​​​​​​" at bounding box center [86, 174] width 65 height 9
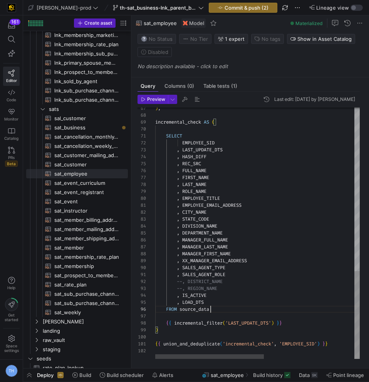
scroll to position [35, 56]
click at [220, 309] on div ") , incremental_check AS ( SELECT EMPLOYEE_SID , LAST_UPDATE_DTS , HASH_DIFF , …" at bounding box center [342, 0] width 374 height 719
click at [236, 293] on div ") , incremental_check AS ( SELECT EMPLOYEE_SID , LAST_UPDATE_DTS , HASH_DIFF , …" at bounding box center [342, 0] width 374 height 719
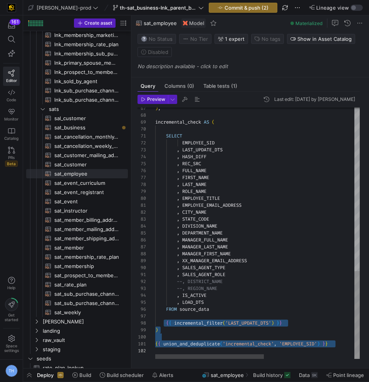
scroll to position [49, 177]
drag, startPoint x: 164, startPoint y: 322, endPoint x: 355, endPoint y: 341, distance: 192.1
click at [355, 341] on div ") , incremental_check AS ( SELECT EMPLOYEE_SID , LAST_UPDATE_DTS , HASH_DIFF , …" at bounding box center [342, 0] width 374 height 719
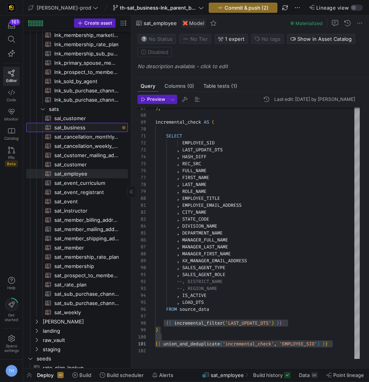
click at [94, 128] on span "sat_business​​​​​​​​​​" at bounding box center [86, 127] width 65 height 9
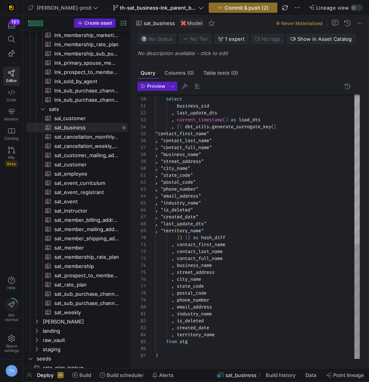
click at [202, 348] on div ", last_update_dts , current_timestamp ( ) as load_dts , { { dbt_utils . generat…" at bounding box center [257, 54] width 205 height 610
click at [206, 342] on div ", last_update_dts , current_timestamp ( ) as load_dts , { { dbt_utils . generat…" at bounding box center [257, 54] width 205 height 610
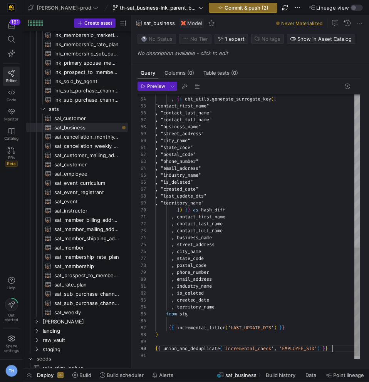
scroll to position [62, 177]
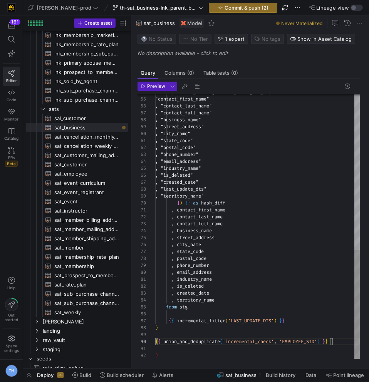
type textarea ")"
click at [169, 354] on div ", { { dbt_utils . generate_surrogate_key ( [ "contact_first_name" , "contact_la…" at bounding box center [257, 37] width 205 height 645
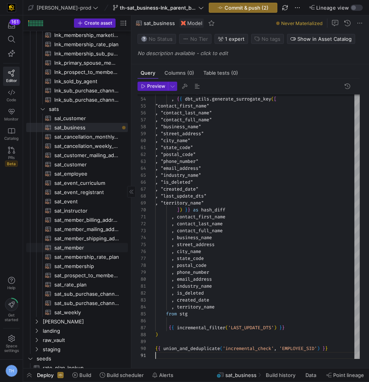
click at [87, 247] on span "sat_member​​​​​​​​​​" at bounding box center [86, 248] width 65 height 9
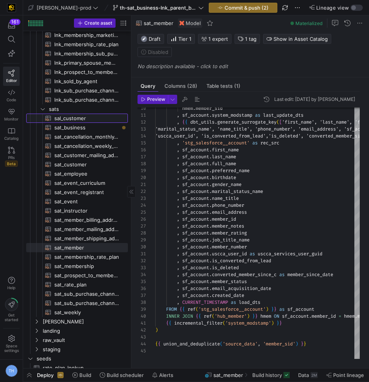
click at [94, 121] on span "sal_customer​​​​​​​​​​" at bounding box center [86, 118] width 65 height 9
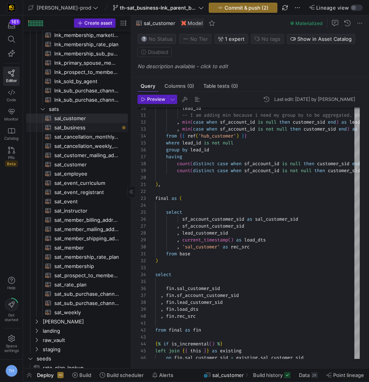
click at [92, 126] on span "sat_business​​​​​​​​​​" at bounding box center [86, 127] width 65 height 9
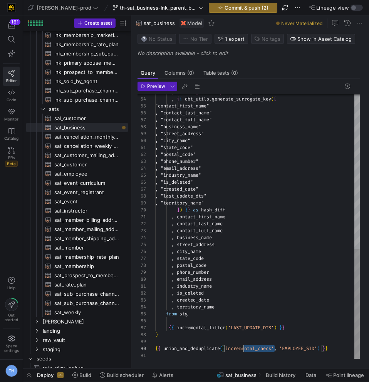
scroll to position [62, 75]
drag, startPoint x: 274, startPoint y: 349, endPoint x: 229, endPoint y: 349, distance: 45.5
click at [229, 349] on div ", current_timestamp ( ) as load_dts , { { dbt_utils . generate_surrogate_key ( …" at bounding box center [257, 41] width 205 height 638
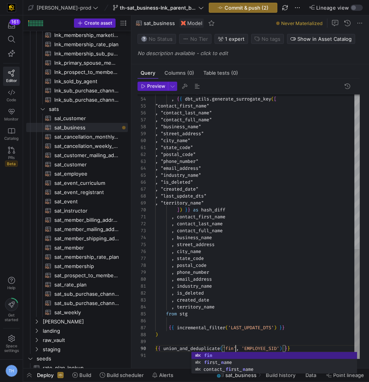
scroll to position [62, 81]
click at [265, 319] on div ", current_timestamp ( ) as load_dts , { { dbt_utils . generate_surrogate_key ( …" at bounding box center [257, 41] width 205 height 638
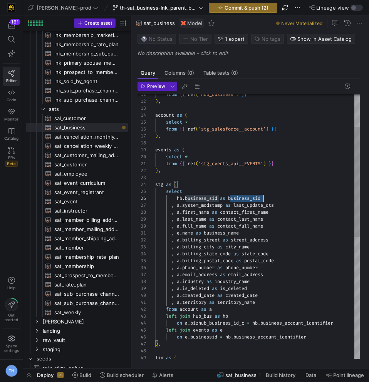
drag, startPoint x: 230, startPoint y: 199, endPoint x: 303, endPoint y: 202, distance: 73.3
click at [303, 202] on div ", a . email_address as email_address , a . industry as industry_name , e . name…" at bounding box center [257, 334] width 205 height 638
drag, startPoint x: 231, startPoint y: 197, endPoint x: 291, endPoint y: 194, distance: 60.2
click at [291, 194] on div ", a . email_address as email_address , a . industry as industry_name , e . name…" at bounding box center [257, 334] width 205 height 638
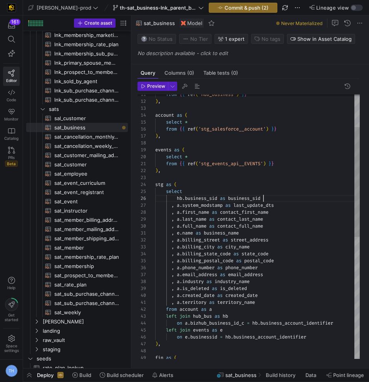
click at [288, 197] on div ", a . email_address as email_address , a . industry as industry_name , e . name…" at bounding box center [257, 334] width 205 height 638
drag, startPoint x: 230, startPoint y: 198, endPoint x: 281, endPoint y: 195, distance: 51.3
click at [281, 195] on div ", a . email_address as email_address , a . industry as industry_name , e . name…" at bounding box center [257, 334] width 205 height 638
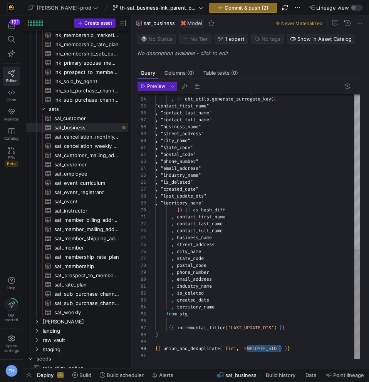
scroll to position [62, 125]
drag, startPoint x: 246, startPoint y: 350, endPoint x: 281, endPoint y: 349, distance: 35.1
click at [281, 349] on div ", current_timestamp ( ) as load_dts , { { dbt_utils . generate_surrogate_key ( …" at bounding box center [257, 41] width 205 height 638
click at [301, 304] on div ", current_timestamp ( ) as load_dts , { { dbt_utils . generate_surrogate_key ( …" at bounding box center [257, 41] width 205 height 638
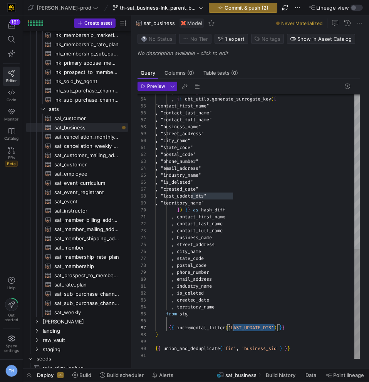
drag, startPoint x: 275, startPoint y: 328, endPoint x: 232, endPoint y: 328, distance: 42.4
click at [232, 328] on div ", current_timestamp ( ) as load_dts , { { dbt_utils . generate_surrogate_key ( …" at bounding box center [257, 41] width 205 height 638
click at [234, 309] on div ", current_timestamp ( ) as load_dts , { { dbt_utils . generate_surrogate_key ( …" at bounding box center [257, 41] width 205 height 638
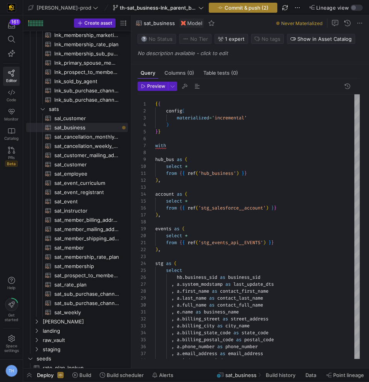
type textarea ", industry_name , is_deleted , created_date , territory_name from stg {{ increm…"
click at [222, 4] on span "button" at bounding box center [243, 7] width 68 height 9
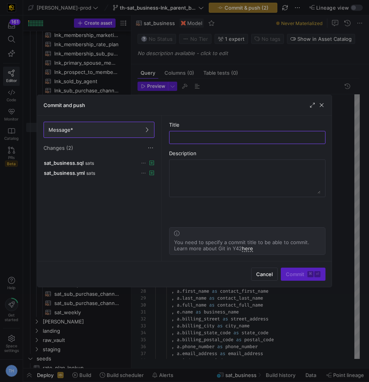
type input "l"
type input "sat_business"
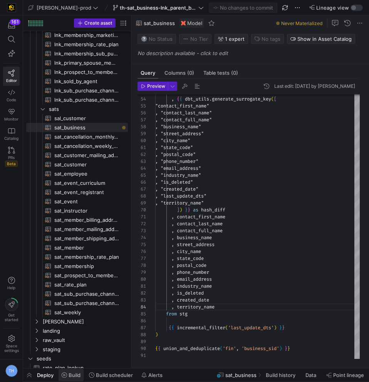
click at [72, 376] on span "Build" at bounding box center [75, 375] width 12 height 6
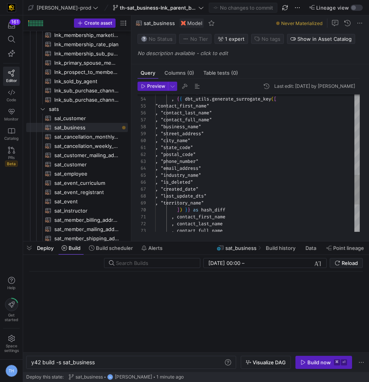
scroll to position [0, 64]
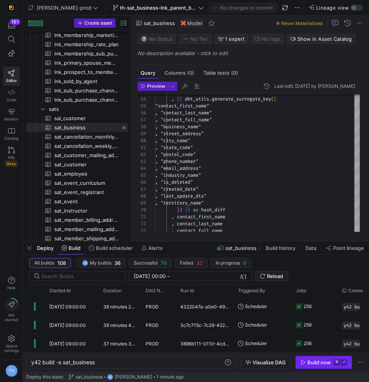
click at [316, 363] on div "Build now" at bounding box center [320, 363] width 24 height 6
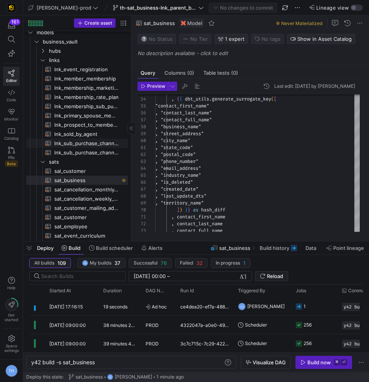
scroll to position [2, 0]
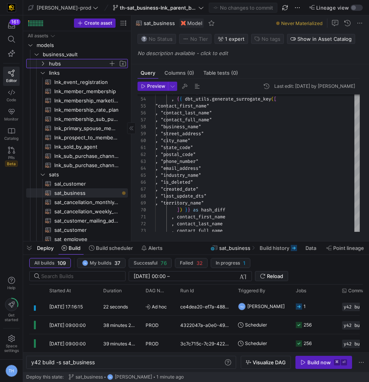
click at [77, 61] on span "hubs" at bounding box center [78, 63] width 59 height 9
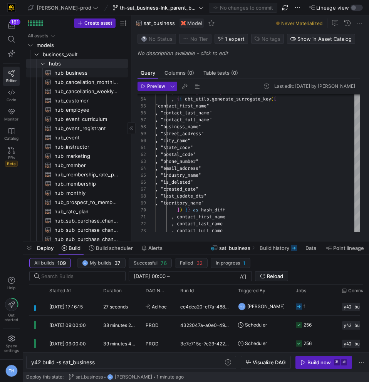
click at [79, 73] on span "hub_business​​​​​​​​​​" at bounding box center [86, 73] width 65 height 9
type textarea "{{ config( materialized='incremental' ) }} with business_account as ( select di…"
type textarea "y42 build -s hub_business"
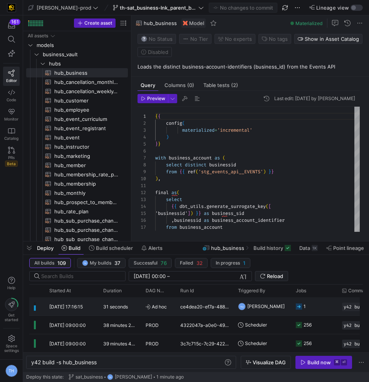
click at [276, 307] on span "[PERSON_NAME]" at bounding box center [265, 307] width 37 height 18
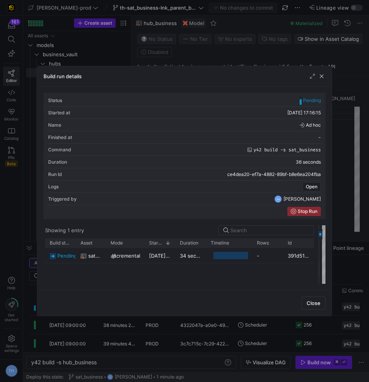
drag, startPoint x: 185, startPoint y: 252, endPoint x: 319, endPoint y: 249, distance: 134.2
click at [319, 249] on div at bounding box center [319, 255] width 3 height 59
click at [322, 73] on span "button" at bounding box center [322, 76] width 8 height 8
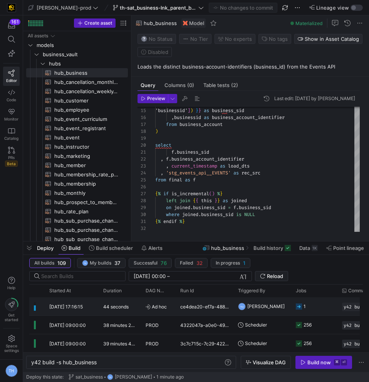
click at [234, 309] on div "TH Tommy Huelhorst" at bounding box center [263, 307] width 58 height 18
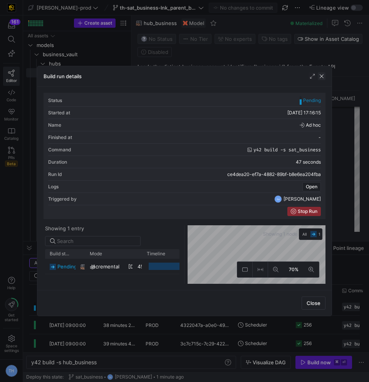
click at [323, 72] on span "button" at bounding box center [322, 76] width 8 height 8
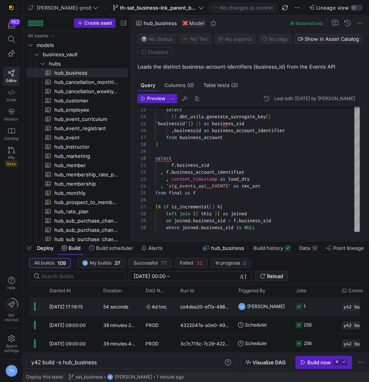
click at [234, 305] on div "TH Tommy Huelhorst" at bounding box center [263, 307] width 58 height 18
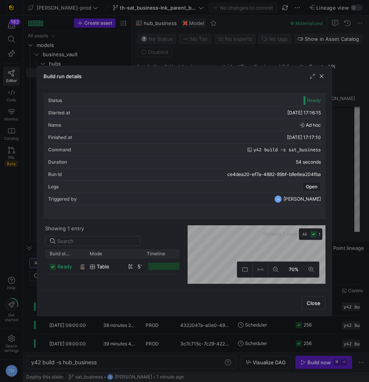
click at [257, 72] on div "Build run details" at bounding box center [184, 76] width 295 height 20
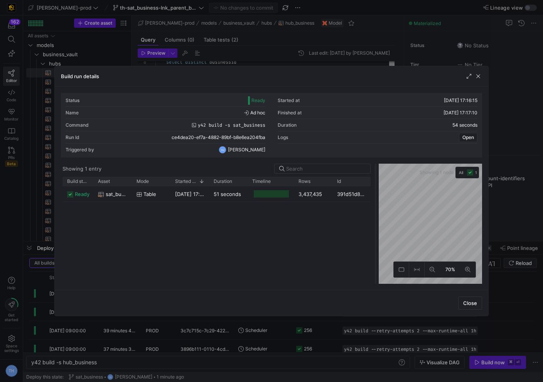
drag, startPoint x: 271, startPoint y: 204, endPoint x: 375, endPoint y: 204, distance: 104.1
click at [369, 204] on div at bounding box center [375, 224] width 3 height 120
click at [339, 49] on div at bounding box center [271, 191] width 543 height 382
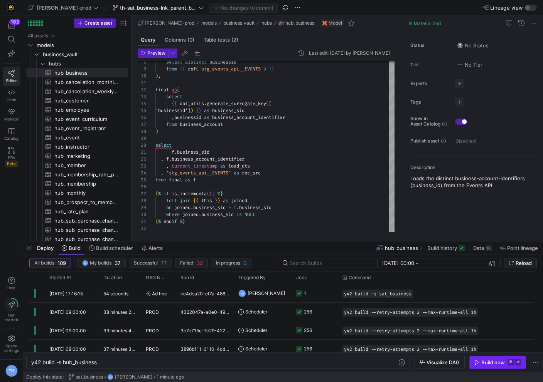
click at [369, 360] on div "Build now" at bounding box center [493, 363] width 24 height 6
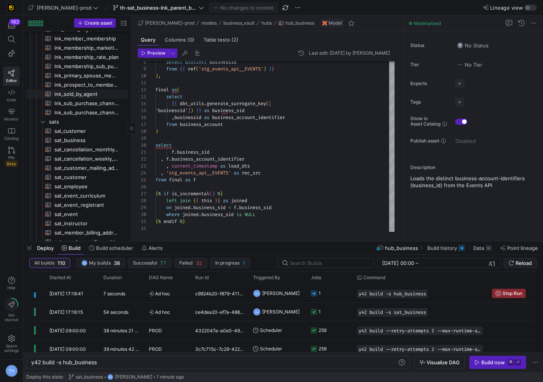
scroll to position [238, 0]
click at [81, 178] on span "sat_customer​​​​​​​​​​" at bounding box center [86, 177] width 65 height 9
type textarea "{{ config( materialized='incremental' ) }} with latest_membership as ( select *…"
type textarea "y42 build -s sat_customer"
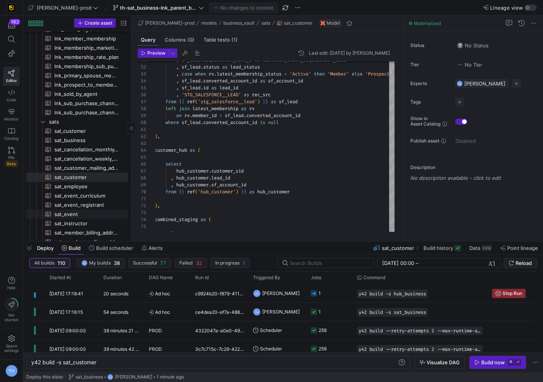
click at [86, 214] on span "sat_event​​​​​​​​​​" at bounding box center [86, 214] width 65 height 9
type textarea "{{ config( materialized='incremental' ) }} with event_hub as ( select *"
type textarea "y42 build -s sat_event"
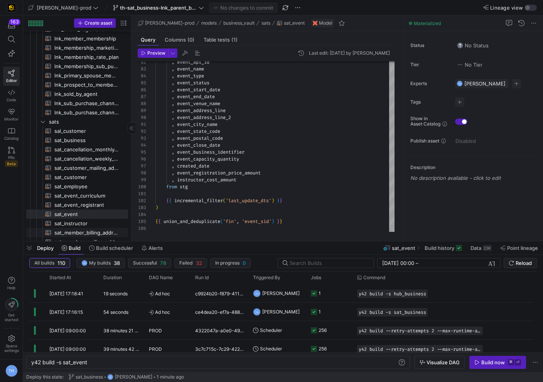
click at [96, 229] on span "sat_member_billing_address​​​​​​​​​​" at bounding box center [86, 233] width 65 height 9
type textarea "{{ config( materialized='incremental' ) }} WITH source_data AS ( SELECT hmem.me…"
type textarea "y42 build -s sat_member_billing_address"
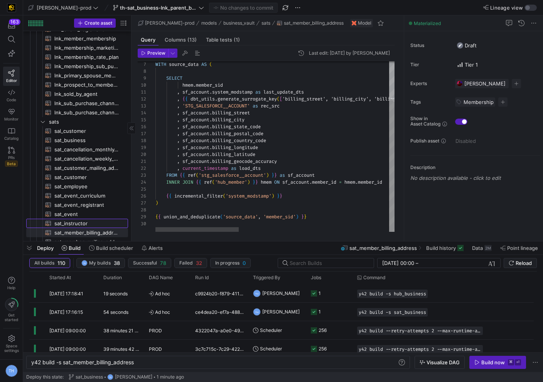
click at [96, 225] on span "sat_instructor​​​​​​​​​​" at bounding box center [86, 223] width 65 height 9
type textarea "{{ config( materialized='incremental' ) }} with account as ( select *"
type textarea "y42 build -s sat_instructor"
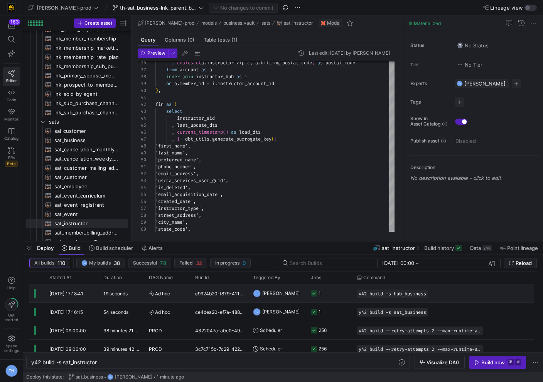
click at [302, 291] on div "TH Tommy Huelhorst" at bounding box center [277, 293] width 58 height 18
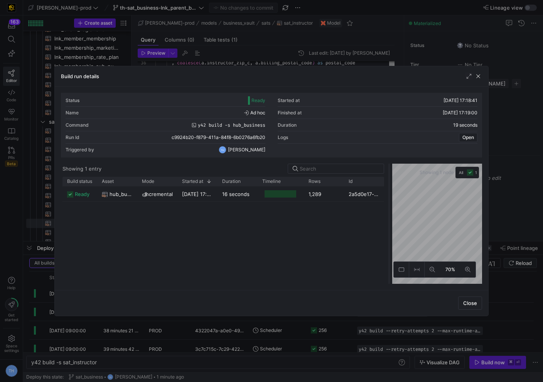
drag, startPoint x: 270, startPoint y: 200, endPoint x: 387, endPoint y: 199, distance: 117.6
click at [369, 199] on div at bounding box center [388, 224] width 3 height 120
click at [344, 49] on div at bounding box center [271, 191] width 543 height 382
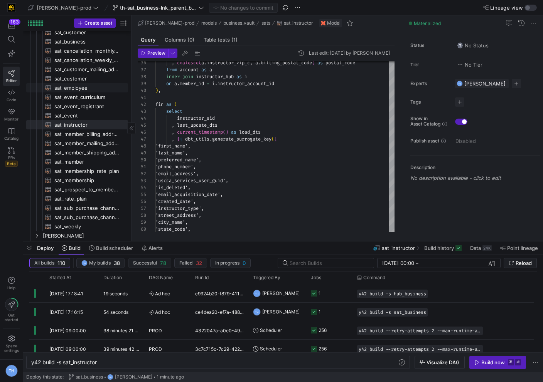
scroll to position [330, 0]
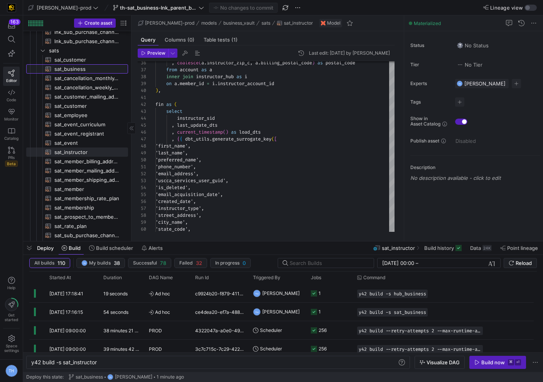
click at [88, 69] on span "sat_business​​​​​​​​​​" at bounding box center [86, 69] width 65 height 9
type textarea "{{ config( materialized='incremental' ) }} with hub_bus as ( select *"
type textarea "y42 build -s sat_business"
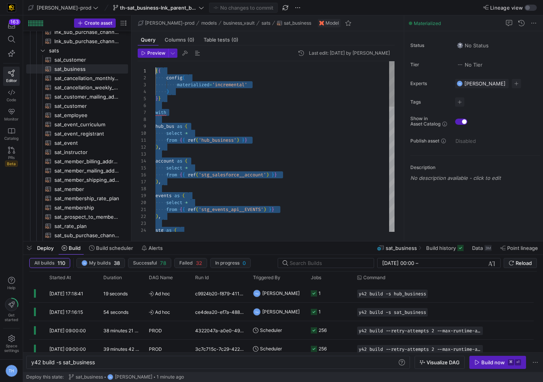
drag, startPoint x: 313, startPoint y: 220, endPoint x: 114, endPoint y: -34, distance: 322.0
click at [223, 143] on div "from { { ref ( 'stg_salesforce__account' ) } } ) , events as ( select * from { …" at bounding box center [274, 380] width 239 height 638
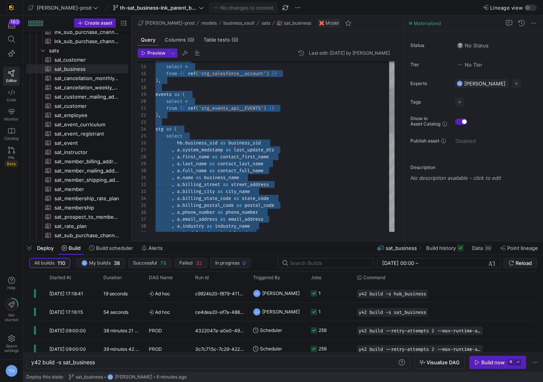
click at [219, 127] on div "from { { ref ( 'stg_salesforce__account' ) } } ) , events as ( select * from { …" at bounding box center [274, 279] width 239 height 638
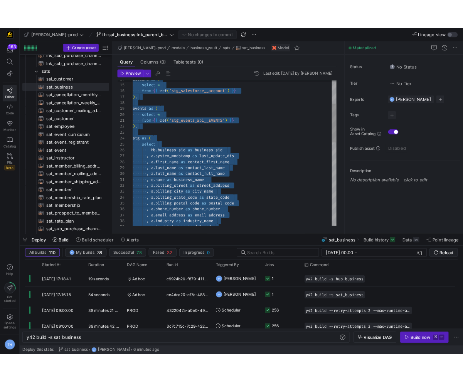
scroll to position [21, 22]
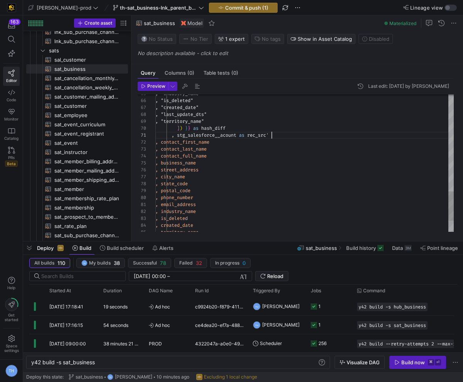
scroll to position [0, 114]
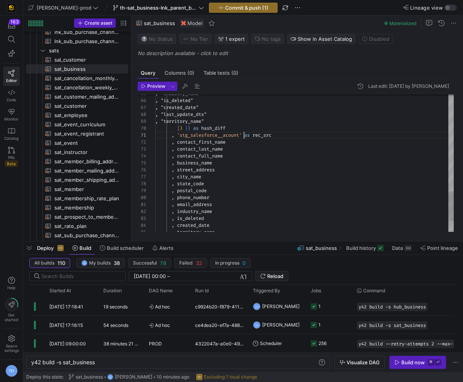
scroll to position [0, 89]
type textarea ", 'stg_salesforce__acount' as rec_src , contact_first_name , contact_last_name …"
click at [225, 7] on span "Commit & push (1)" at bounding box center [246, 8] width 43 height 6
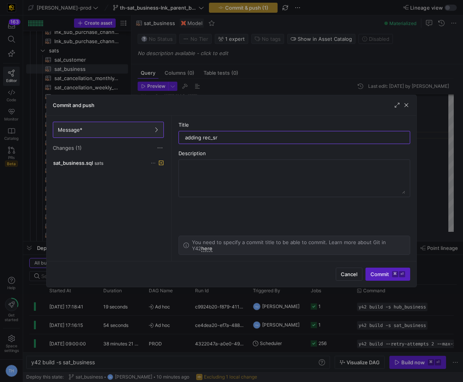
type input "adding rec_src"
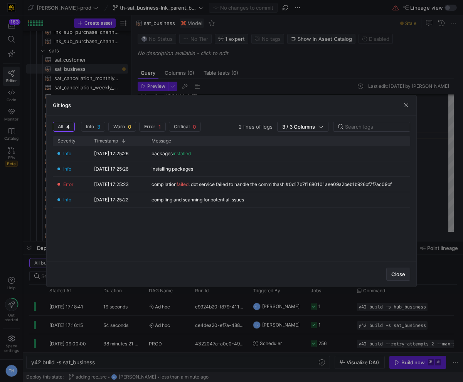
click at [369, 275] on span "Close" at bounding box center [398, 274] width 14 height 6
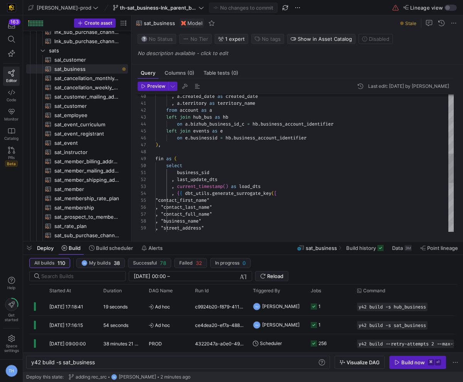
click at [177, 116] on div ", "business_name" , "street_address" , "city_name" , "contact_last_name" , "con…" at bounding box center [304, 138] width 298 height 645
type textarea ", a.territory as territory_name from account as a inner join hub_bus as hb on a…"
click at [228, 12] on button "Commit & push (1)" at bounding box center [243, 8] width 69 height 10
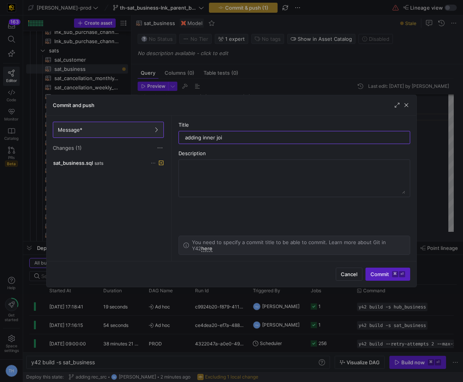
type input "adding inner join"
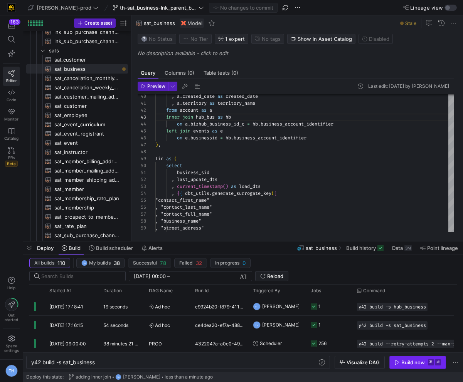
click at [369, 362] on div "Build now" at bounding box center [413, 363] width 24 height 6
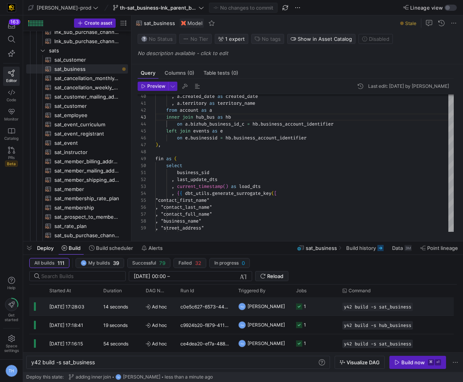
click at [334, 310] on div "1" at bounding box center [314, 307] width 46 height 18
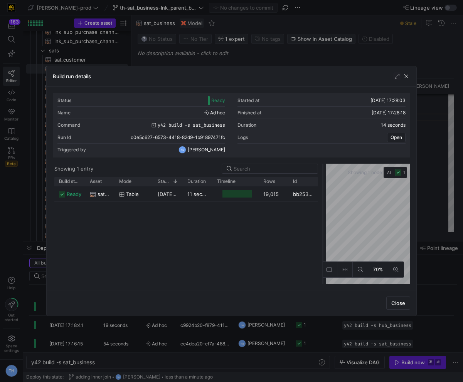
drag, startPoint x: 231, startPoint y: 189, endPoint x: 321, endPoint y: 193, distance: 90.3
click at [322, 193] on div at bounding box center [322, 224] width 3 height 120
click at [291, 46] on div at bounding box center [231, 191] width 463 height 382
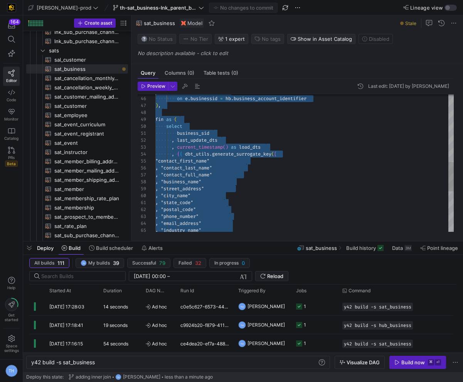
scroll to position [0, 0]
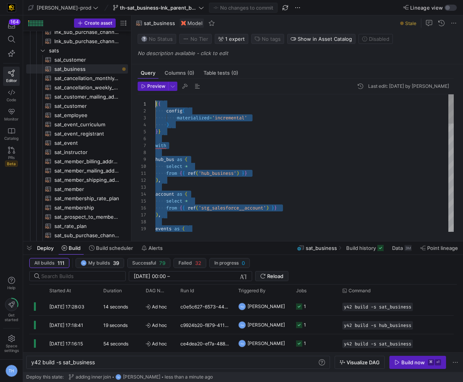
drag, startPoint x: 303, startPoint y: 221, endPoint x: 180, endPoint y: -34, distance: 282.7
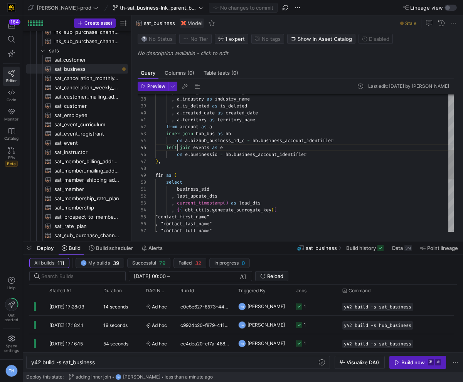
click at [178, 148] on div "on a . bizhub_business_id_c = hb . business_account_identifier left join events…" at bounding box center [304, 155] width 298 height 645
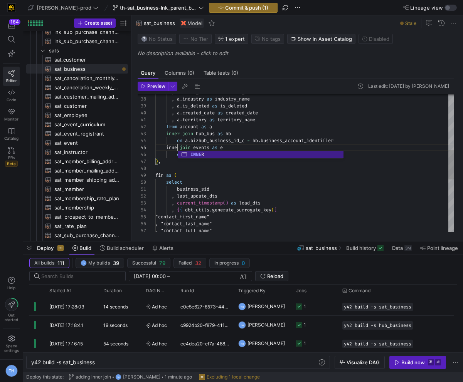
scroll to position [28, 25]
type textarea ", a.territory as territory_name from account as a inner join hub_bus as hb on a…"
click at [228, 7] on span "Commit & push (1)" at bounding box center [246, 8] width 43 height 6
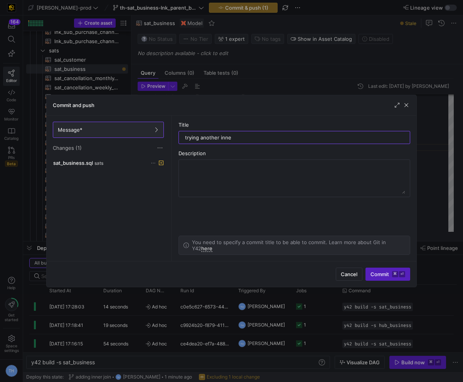
type input "trying another inner"
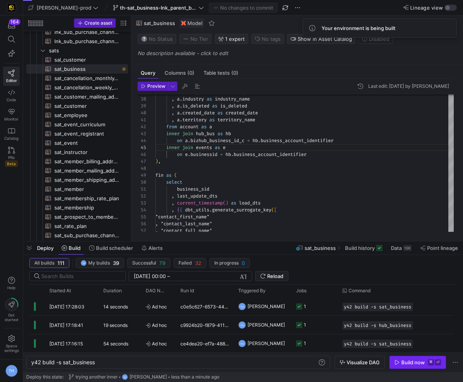
click at [369, 361] on div "Build now" at bounding box center [413, 363] width 24 height 6
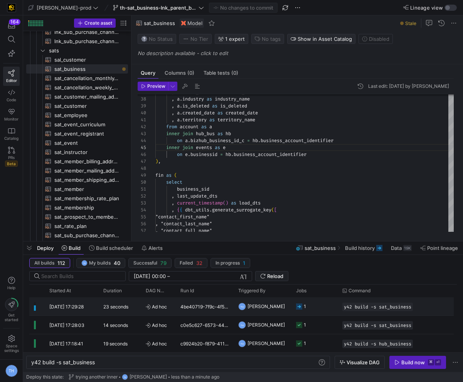
click at [315, 308] on y42-job-status-cell-renderer "1" at bounding box center [314, 306] width 37 height 17
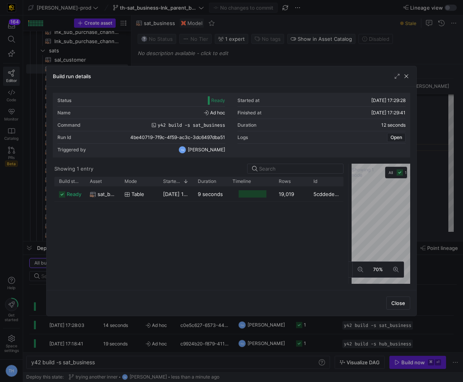
drag, startPoint x: 231, startPoint y: 188, endPoint x: 354, endPoint y: 178, distance: 124.1
click at [350, 182] on div at bounding box center [348, 224] width 3 height 120
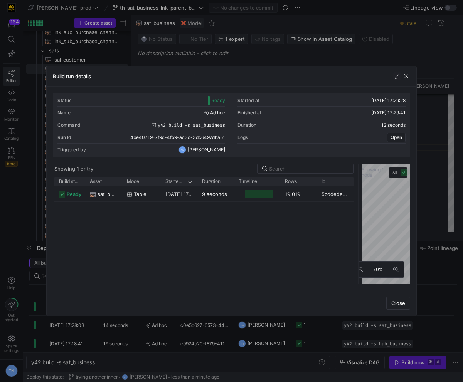
click at [305, 51] on div at bounding box center [231, 191] width 463 height 382
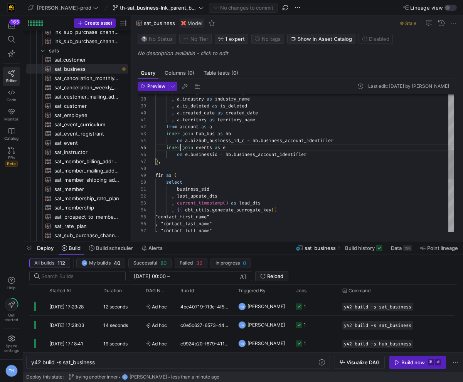
click at [181, 148] on div "on a . bizhub_business_id_c = hb . business_account_identifier inner join event…" at bounding box center [304, 155] width 298 height 645
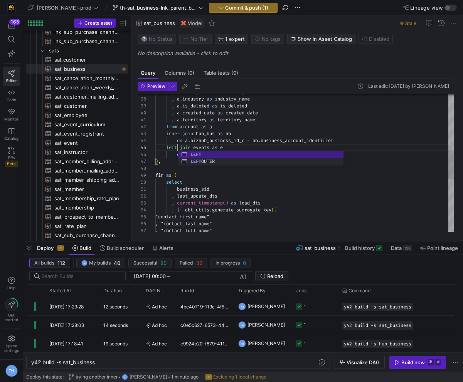
scroll to position [28, 22]
click at [222, 118] on div "on a . bizhub_business_id_c = hb . business_account_identifier left join events…" at bounding box center [304, 155] width 298 height 645
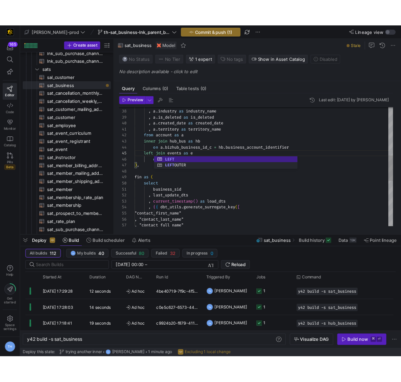
scroll to position [0, 67]
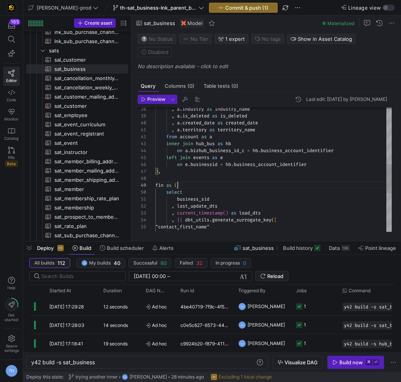
click at [226, 171] on div ") , fin as ( select business_sid , last_update_dts , current_timestamp ( ) as l…" at bounding box center [273, 165] width 236 height 645
click at [224, 165] on div ") , fin as ( select business_sid , last_update_dts , current_timestamp ( ) as l…" at bounding box center [273, 165] width 236 height 645
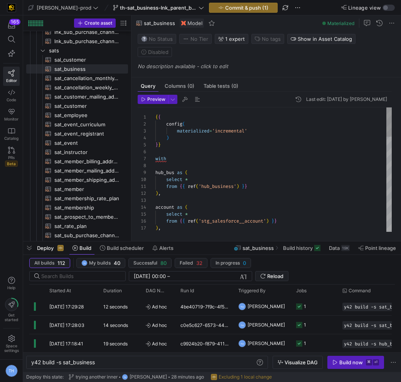
type textarea "{{ config( materialized='incremental' ) }} with hub_bus as ( select *"
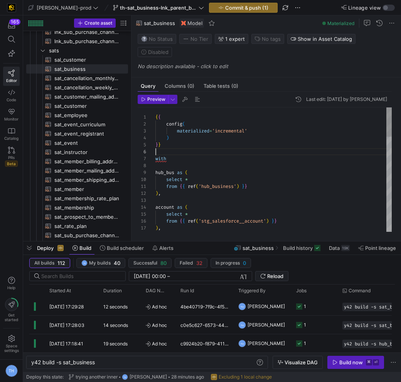
scroll to position [42, 11]
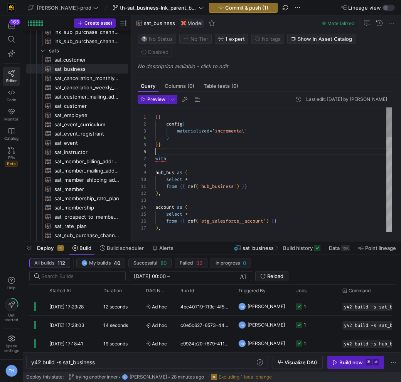
scroll to position [35, 0]
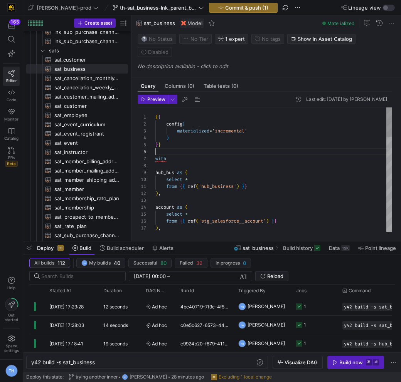
scroll to position [35, 0]
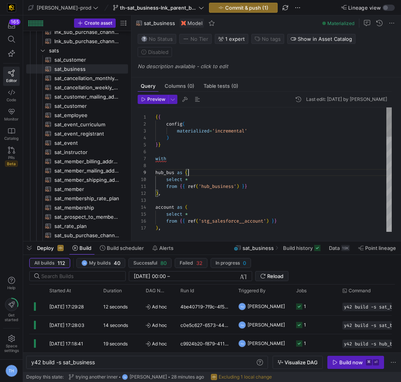
scroll to position [49, 0]
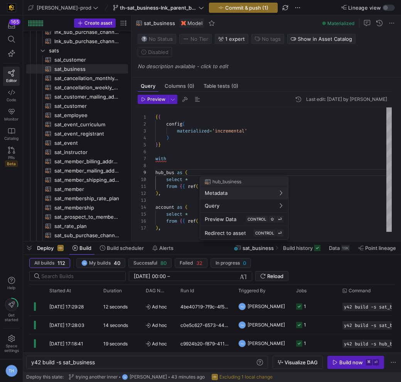
click at [232, 151] on div at bounding box center [200, 191] width 401 height 382
